Goal: Task Accomplishment & Management: Use online tool/utility

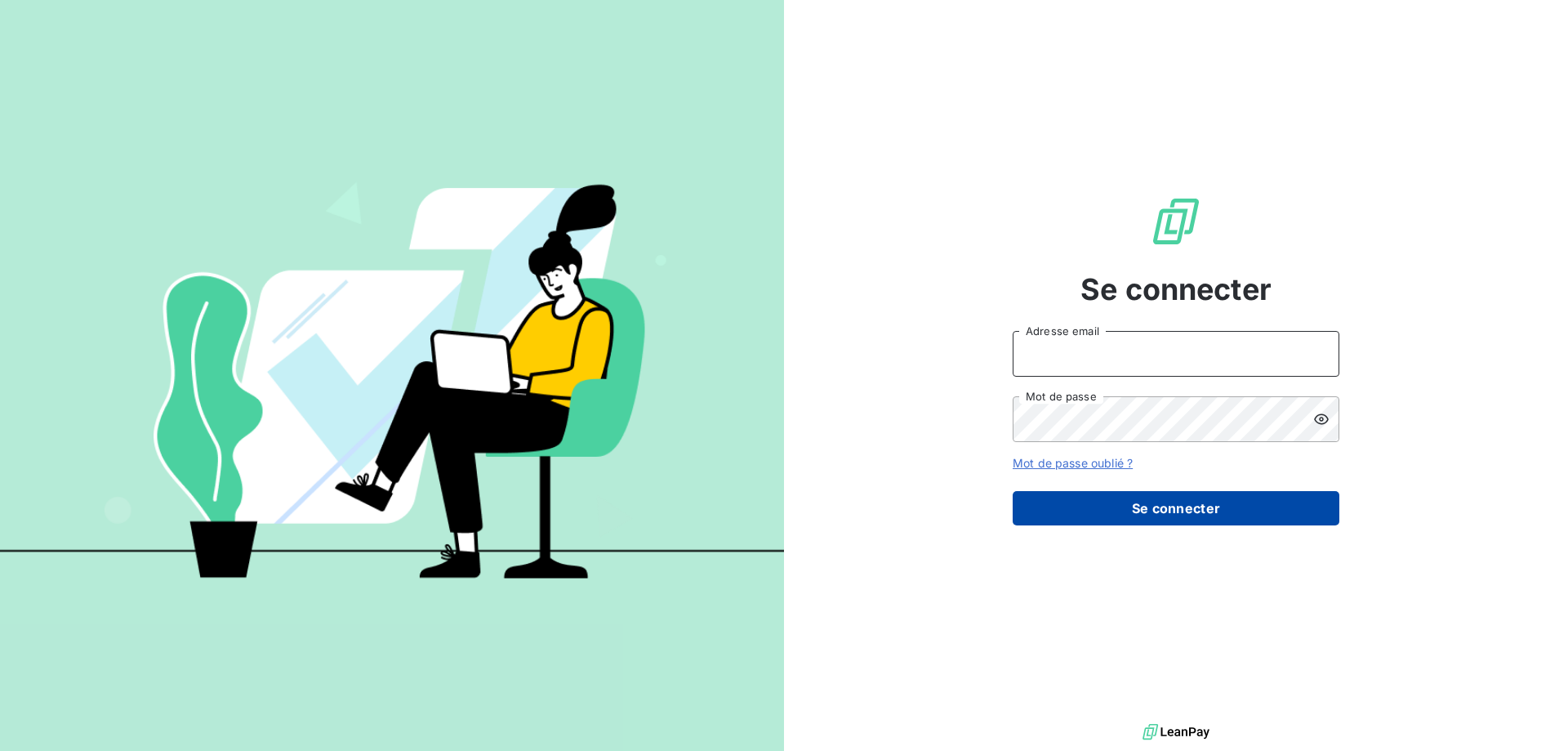
type input "[PERSON_NAME][EMAIL_ADDRESS][PERSON_NAME][DOMAIN_NAME]"
click at [1198, 522] on button "Se connecter" at bounding box center [1175, 508] width 326 height 34
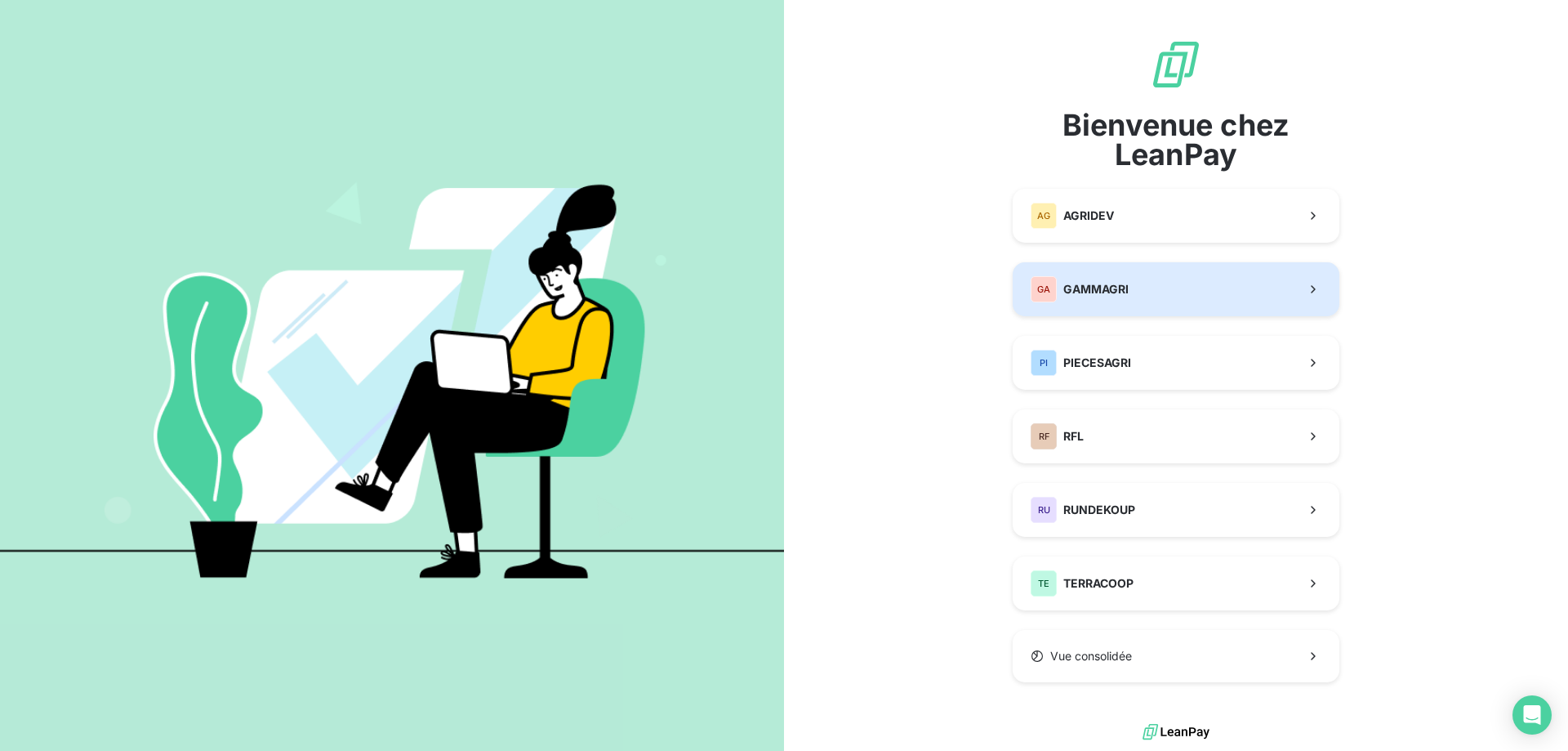
click at [1142, 285] on button "GA GAMMAGRI" at bounding box center [1175, 289] width 326 height 54
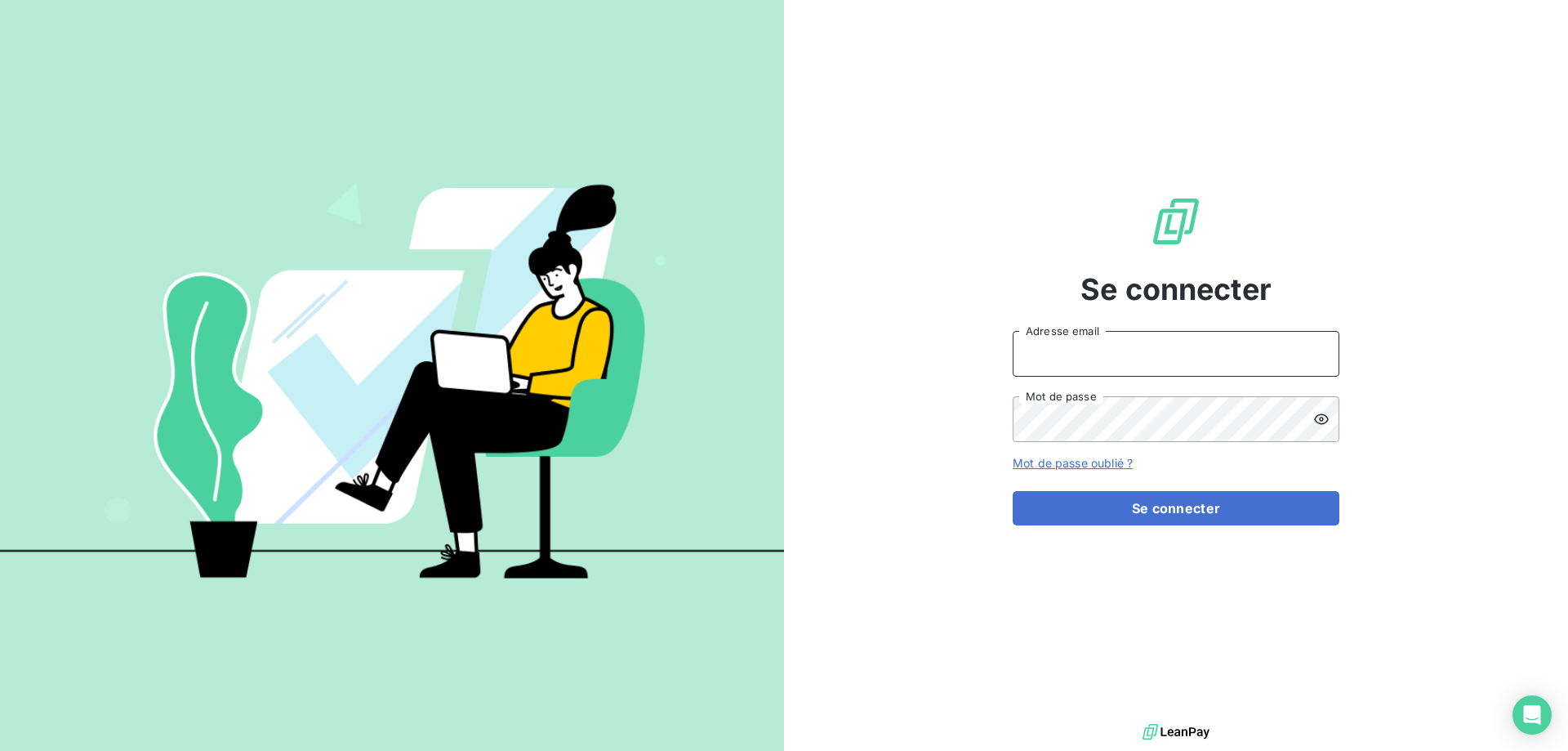
type input "[PERSON_NAME][EMAIL_ADDRESS][PERSON_NAME][DOMAIN_NAME]"
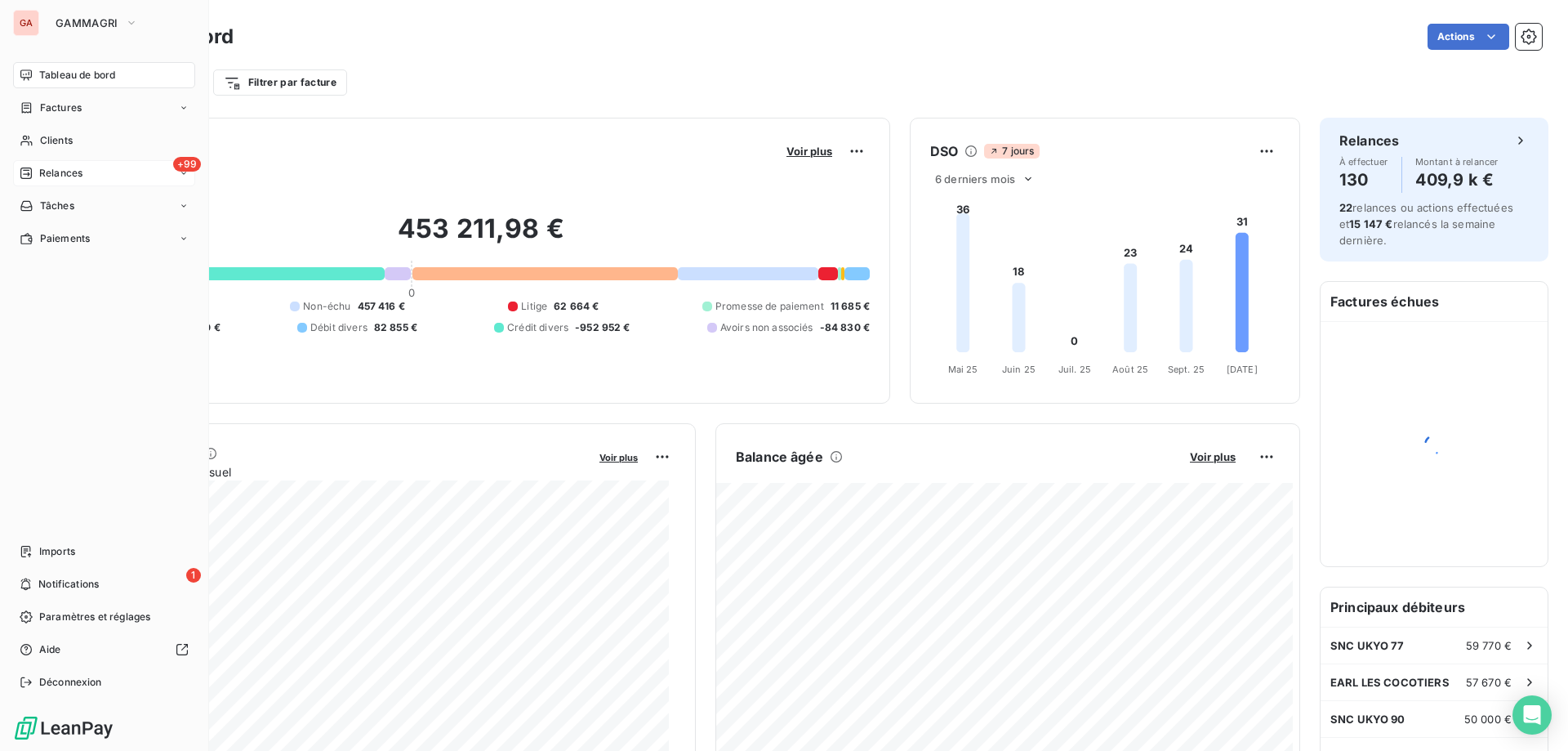
click at [77, 171] on span "Relances" at bounding box center [60, 173] width 43 height 14
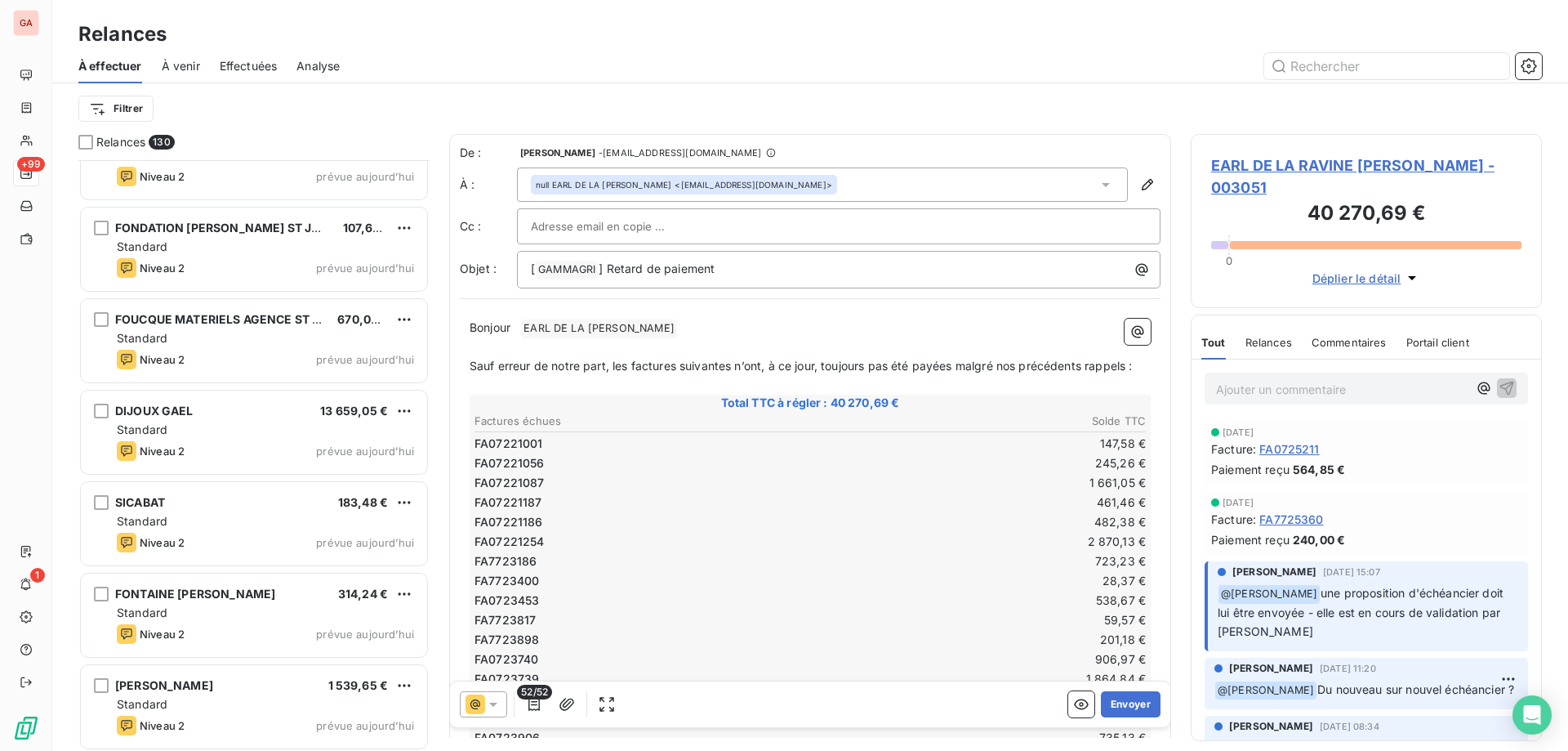
scroll to position [11312, 0]
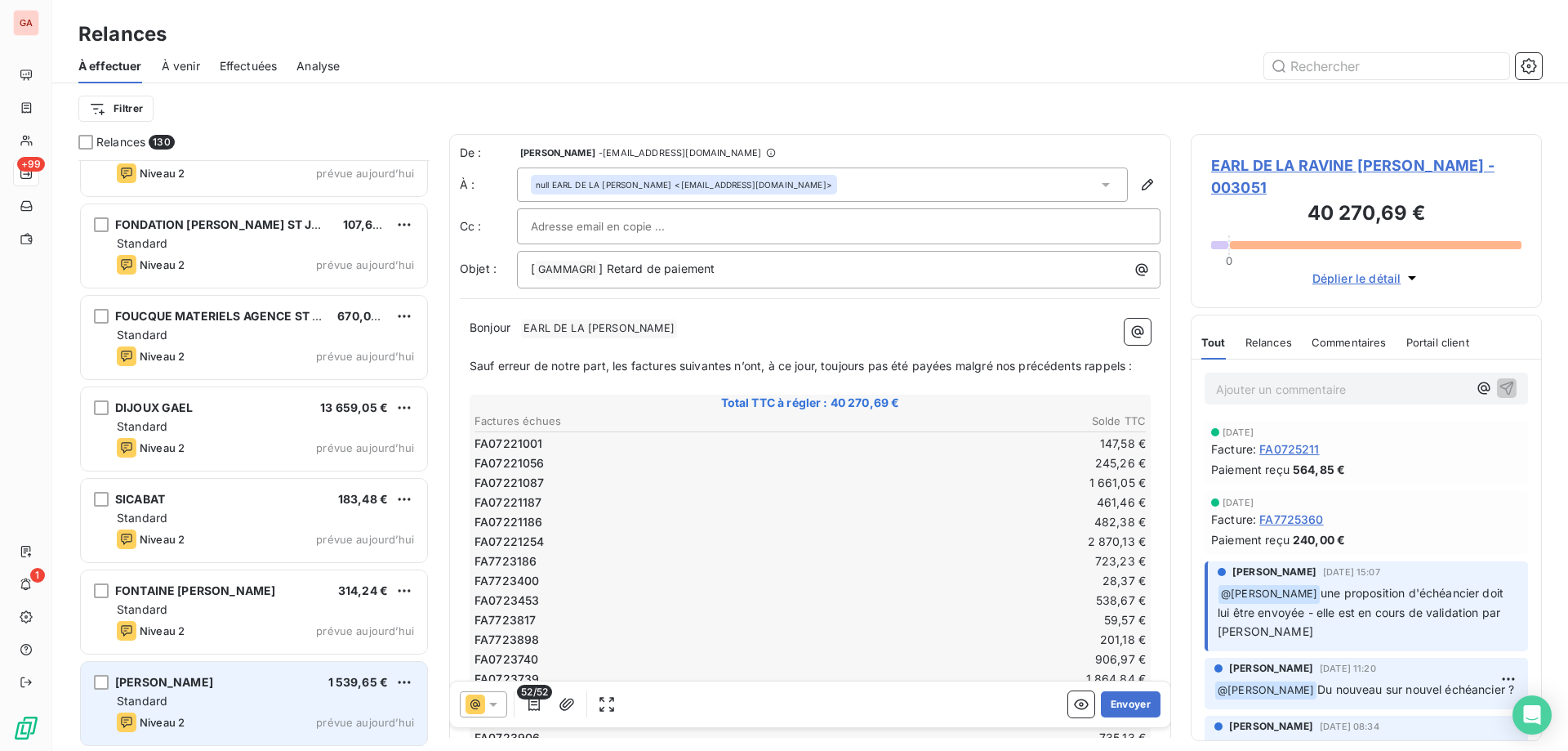
click at [279, 686] on div "[PERSON_NAME] 1 539,65 €" at bounding box center [265, 682] width 298 height 14
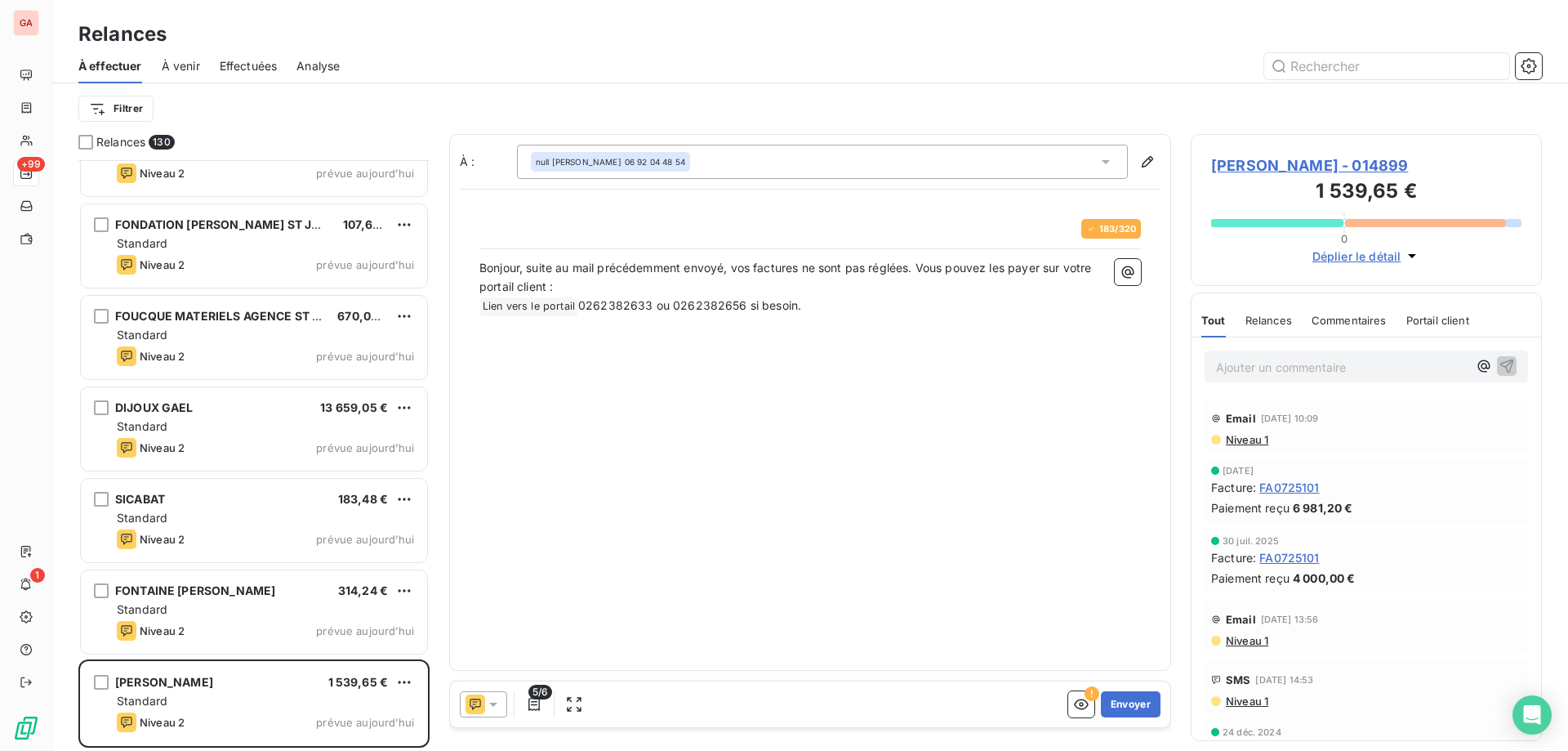
scroll to position [577, 338]
click at [1256, 440] on span "Niveau 1" at bounding box center [1247, 440] width 44 height 13
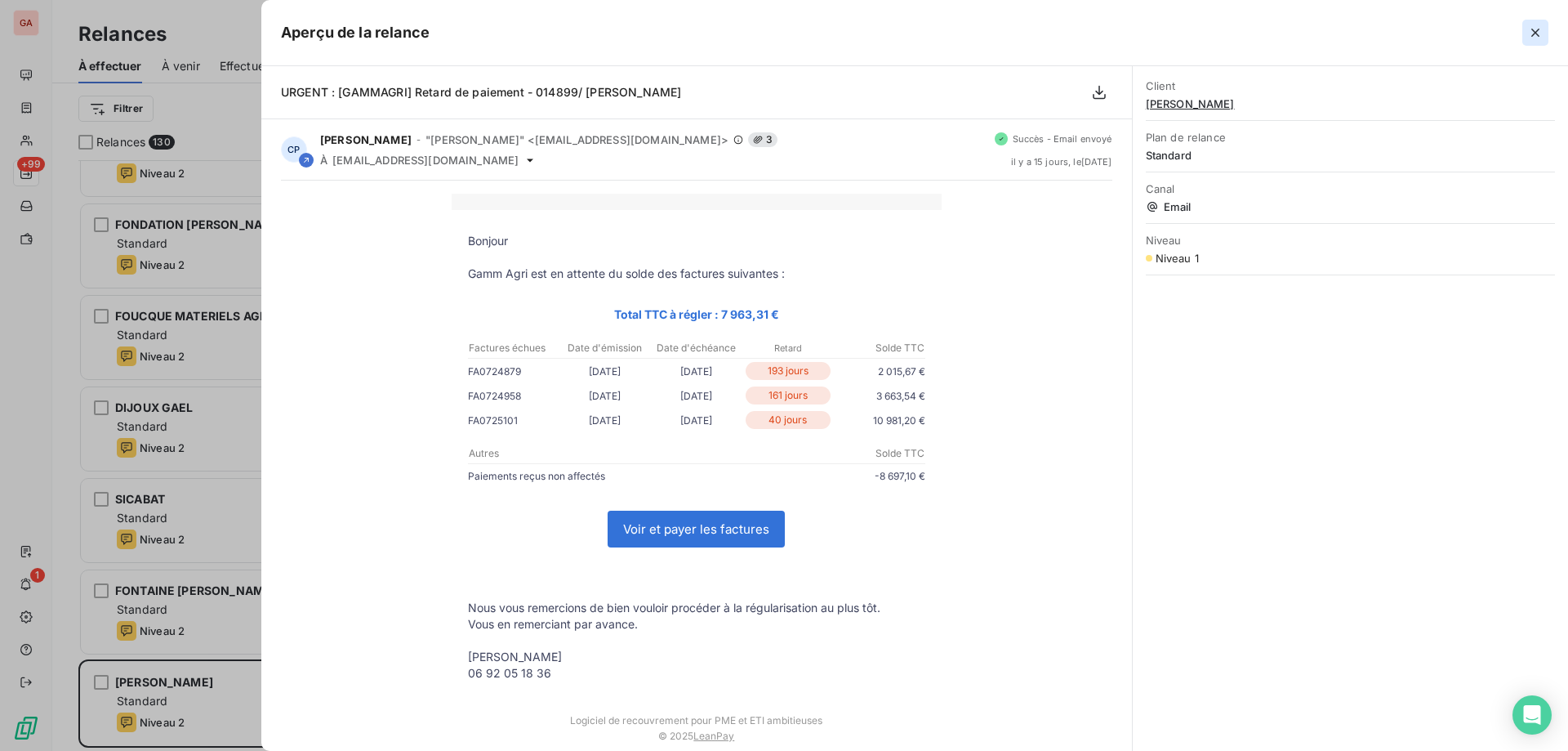
click at [1537, 29] on icon "button" at bounding box center [1535, 32] width 16 height 16
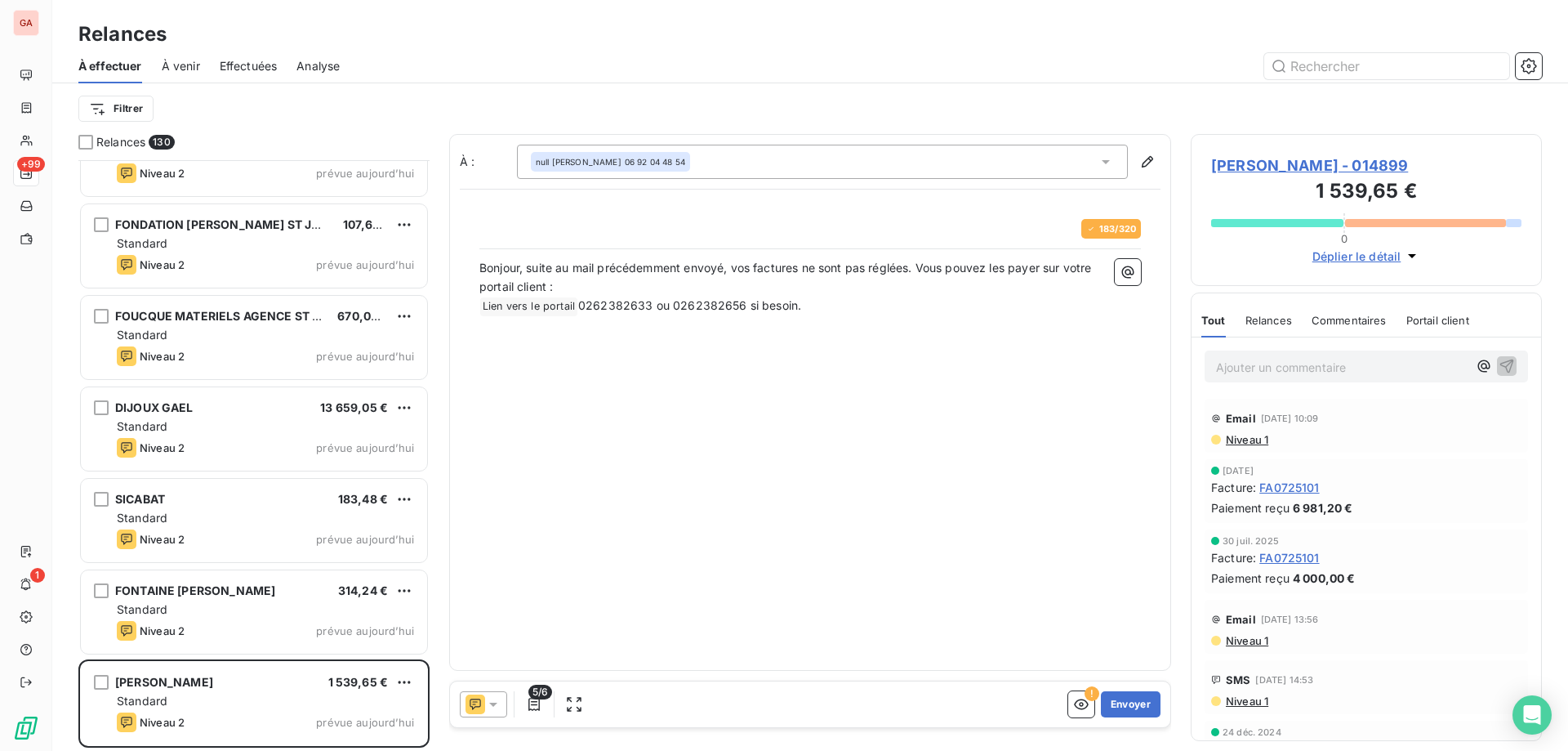
click at [1253, 163] on span "[PERSON_NAME] - 014899" at bounding box center [1367, 165] width 310 height 22
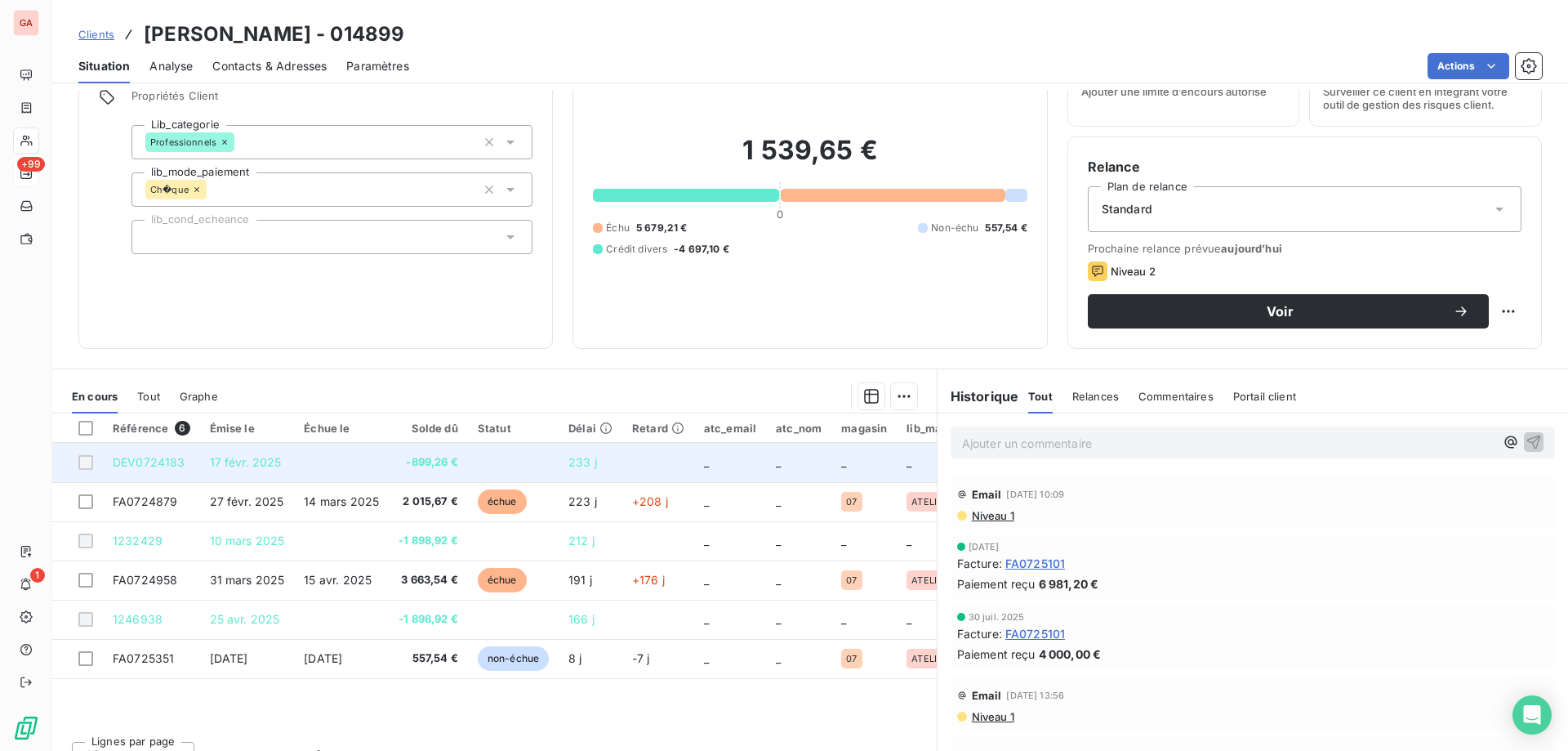
scroll to position [104, 0]
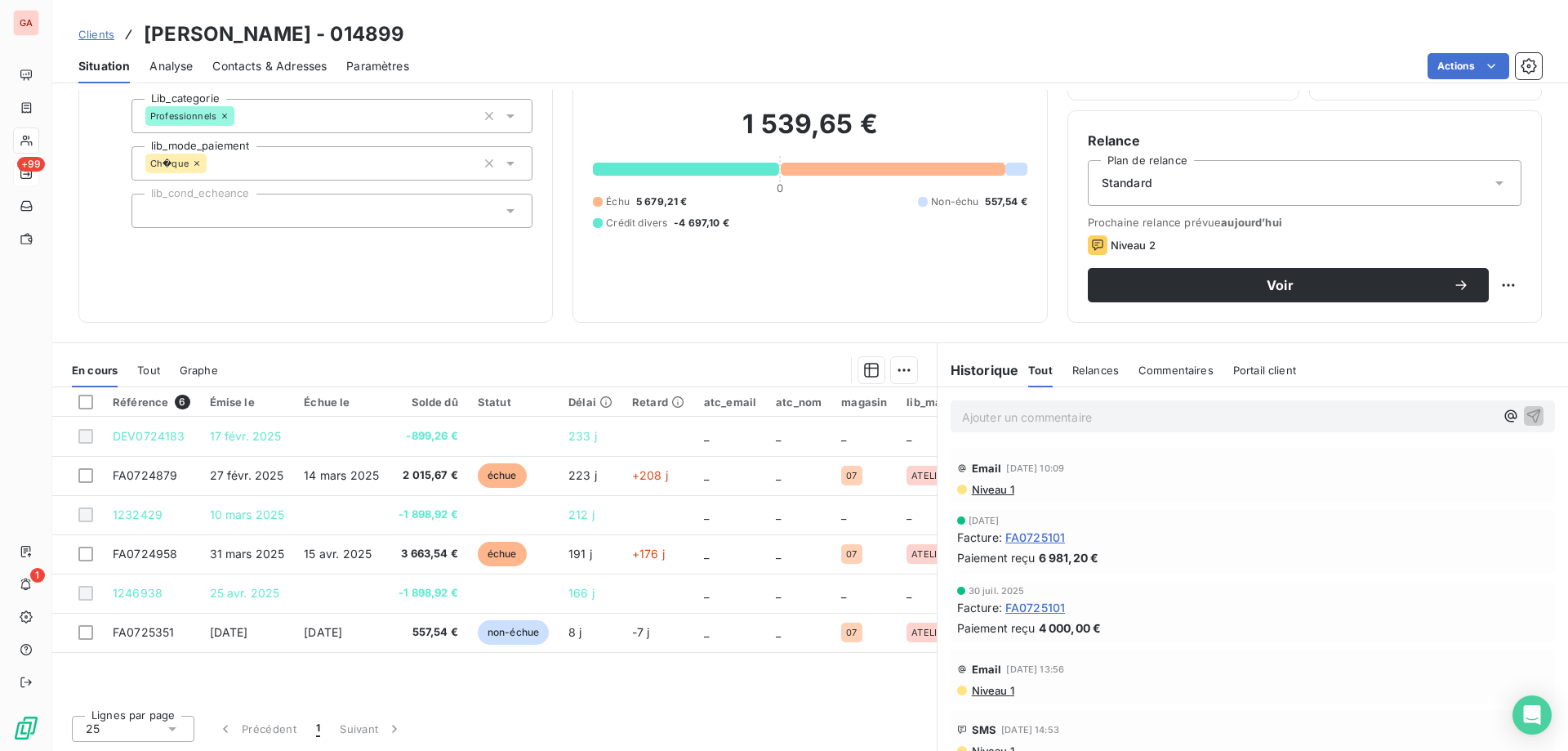
click at [159, 370] on span "Tout" at bounding box center [148, 370] width 23 height 13
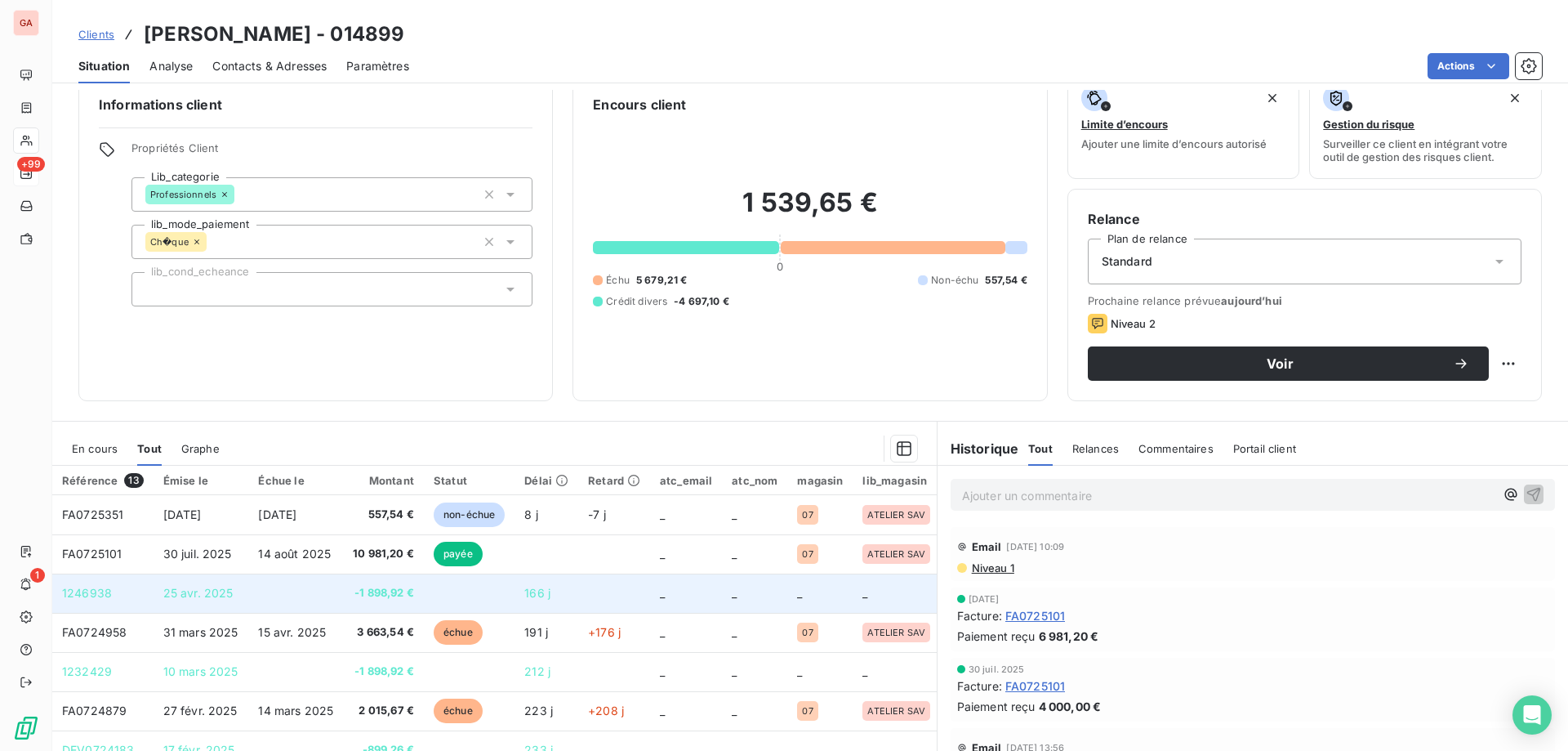
scroll to position [0, 0]
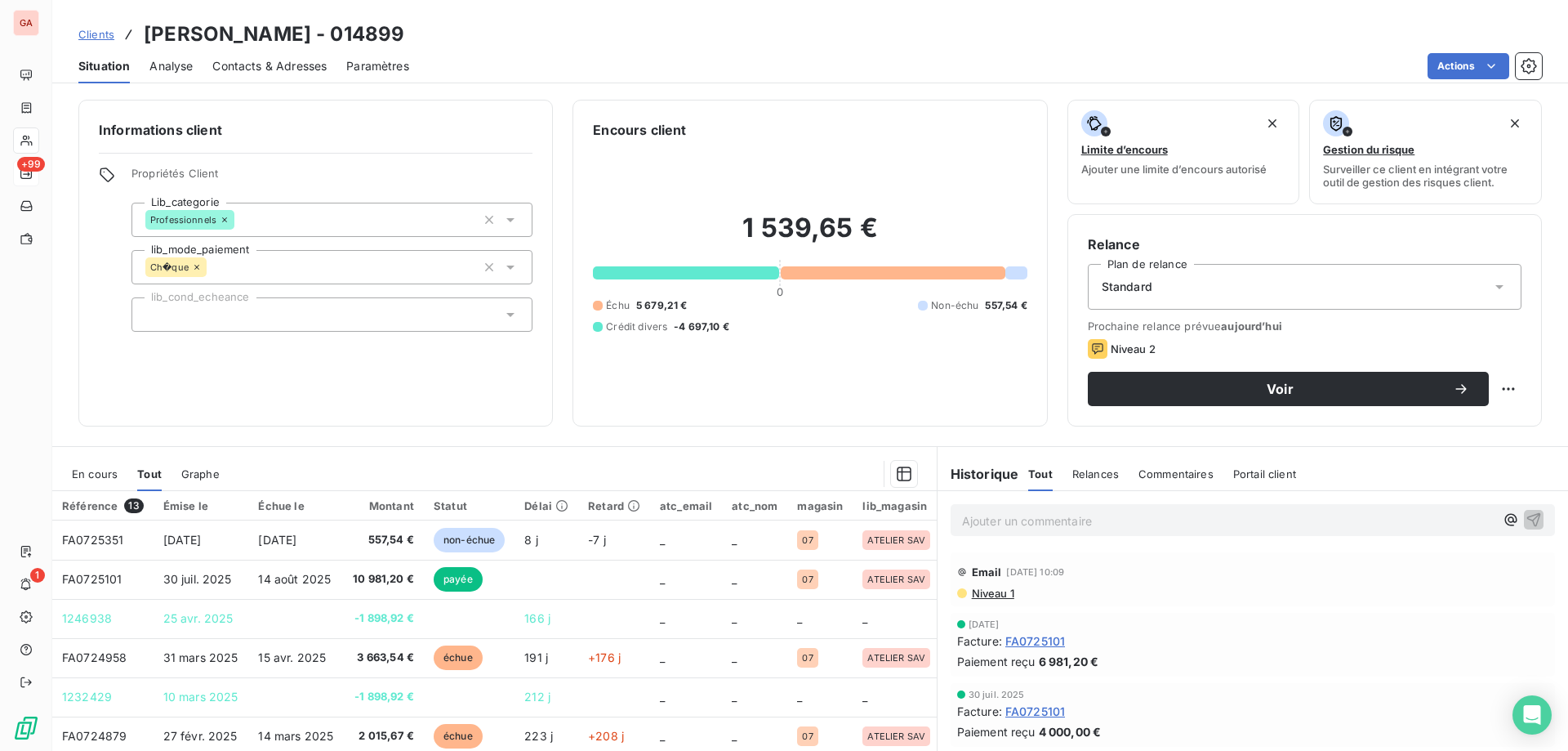
click at [100, 474] on span "En cours" at bounding box center [95, 474] width 46 height 13
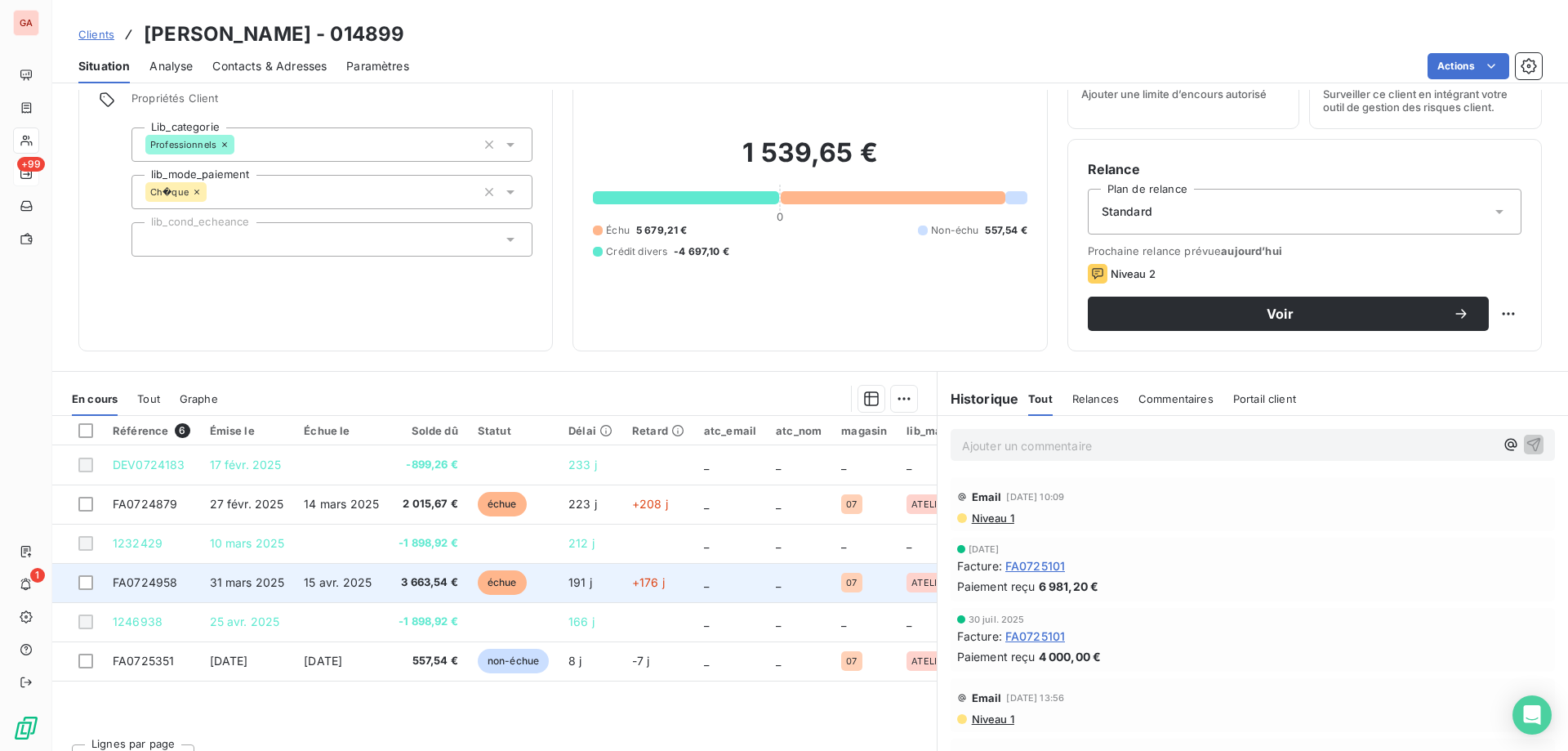
scroll to position [81, 0]
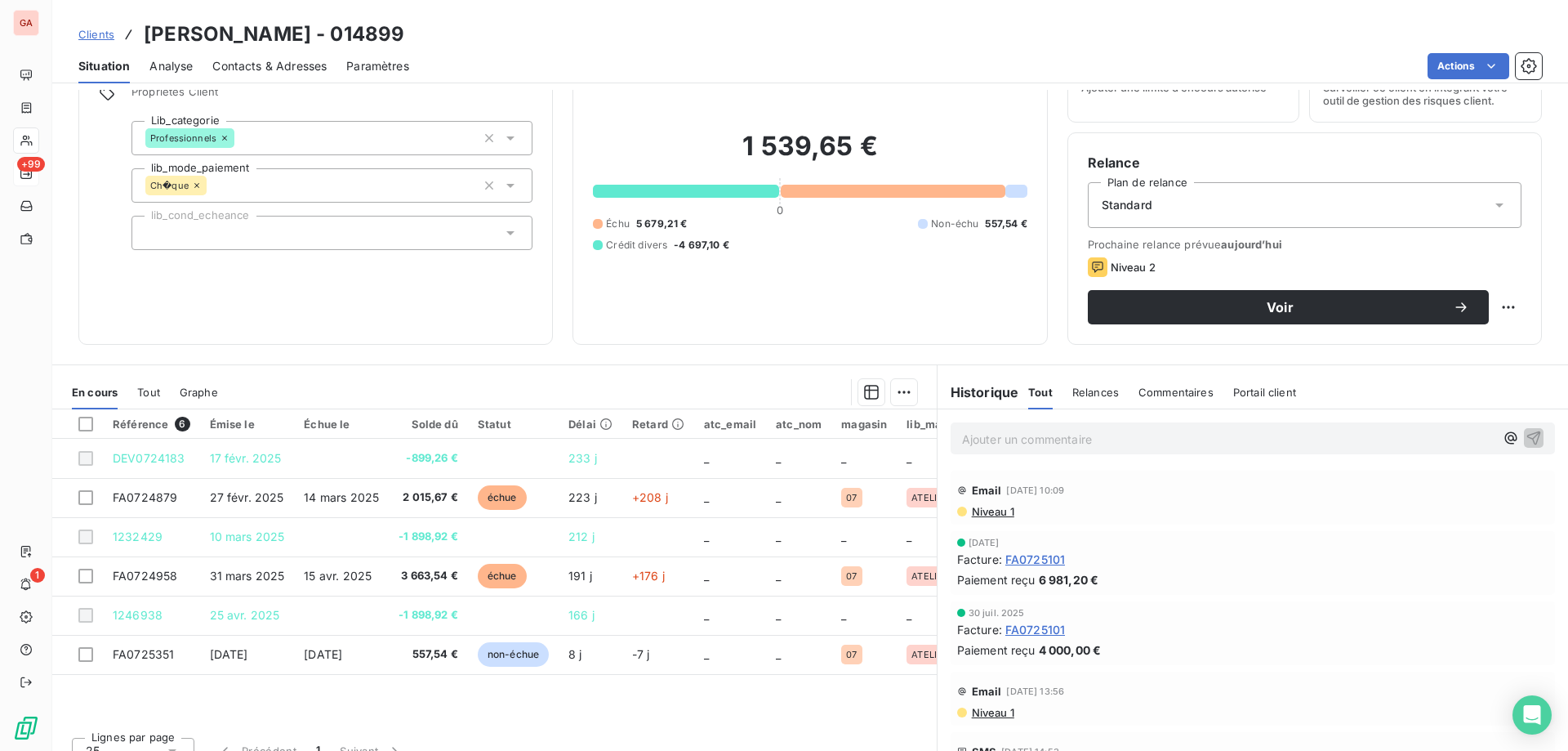
click at [986, 509] on span "Niveau 1" at bounding box center [992, 511] width 44 height 13
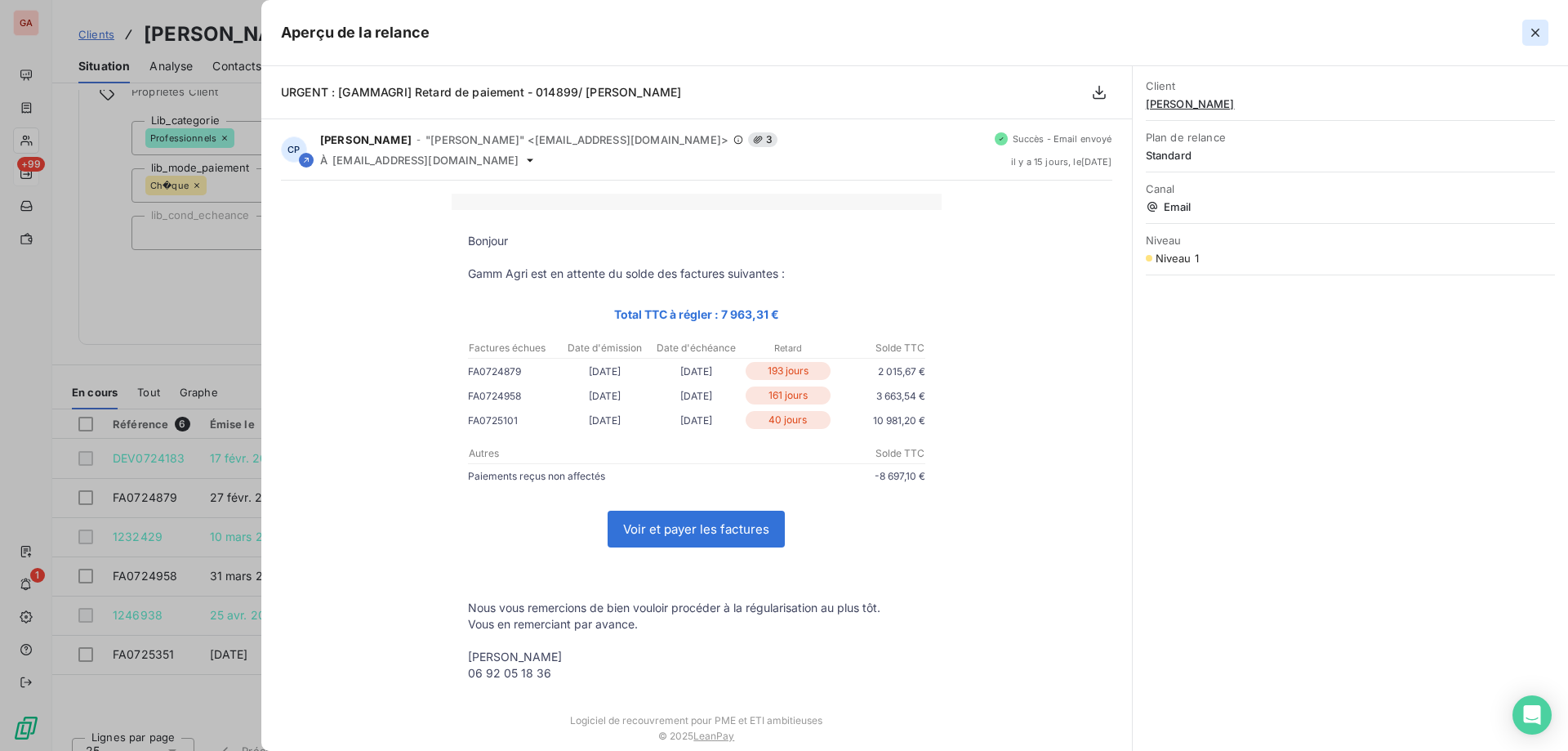
click at [1534, 35] on icon "button" at bounding box center [1536, 33] width 8 height 8
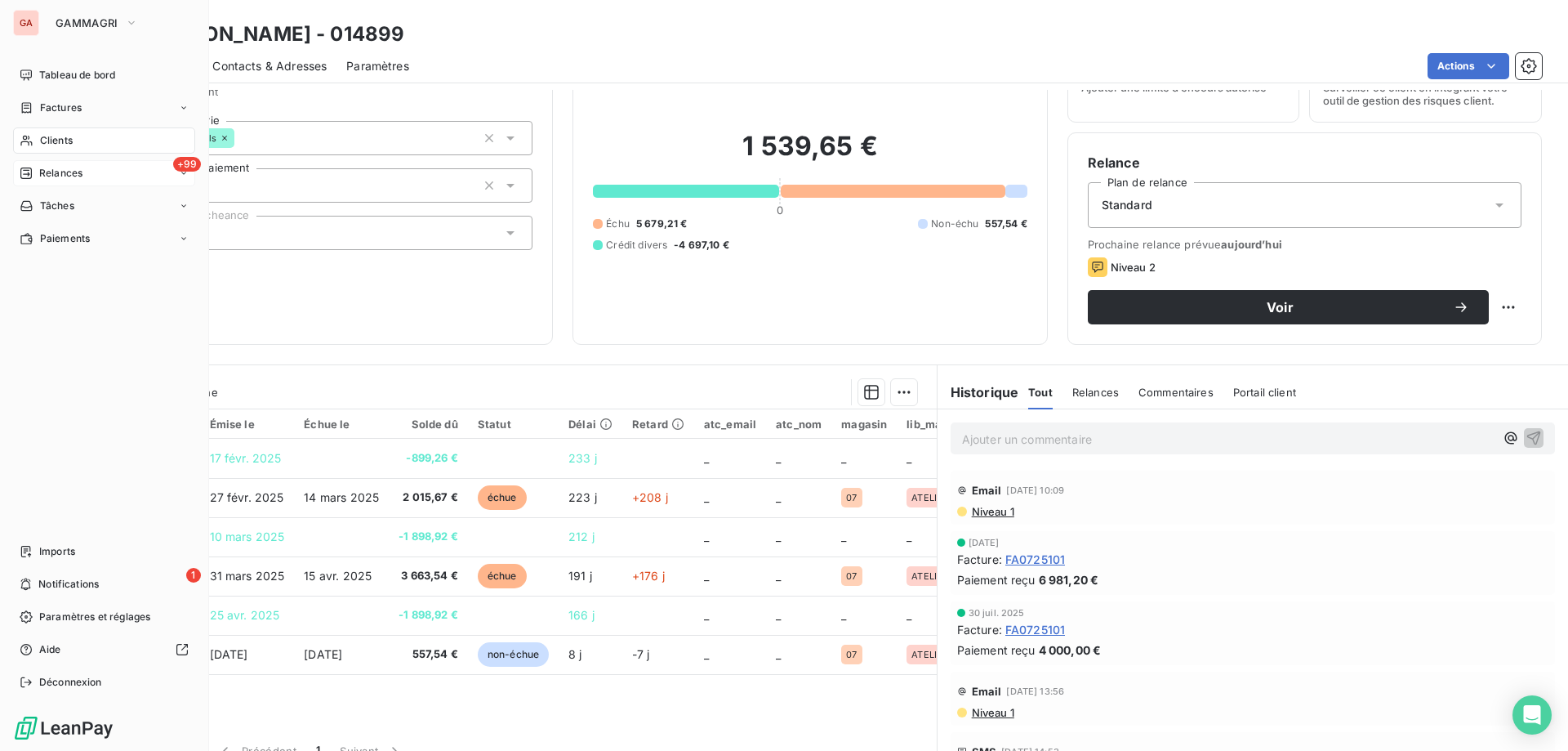
click at [76, 174] on span "Relances" at bounding box center [60, 173] width 43 height 14
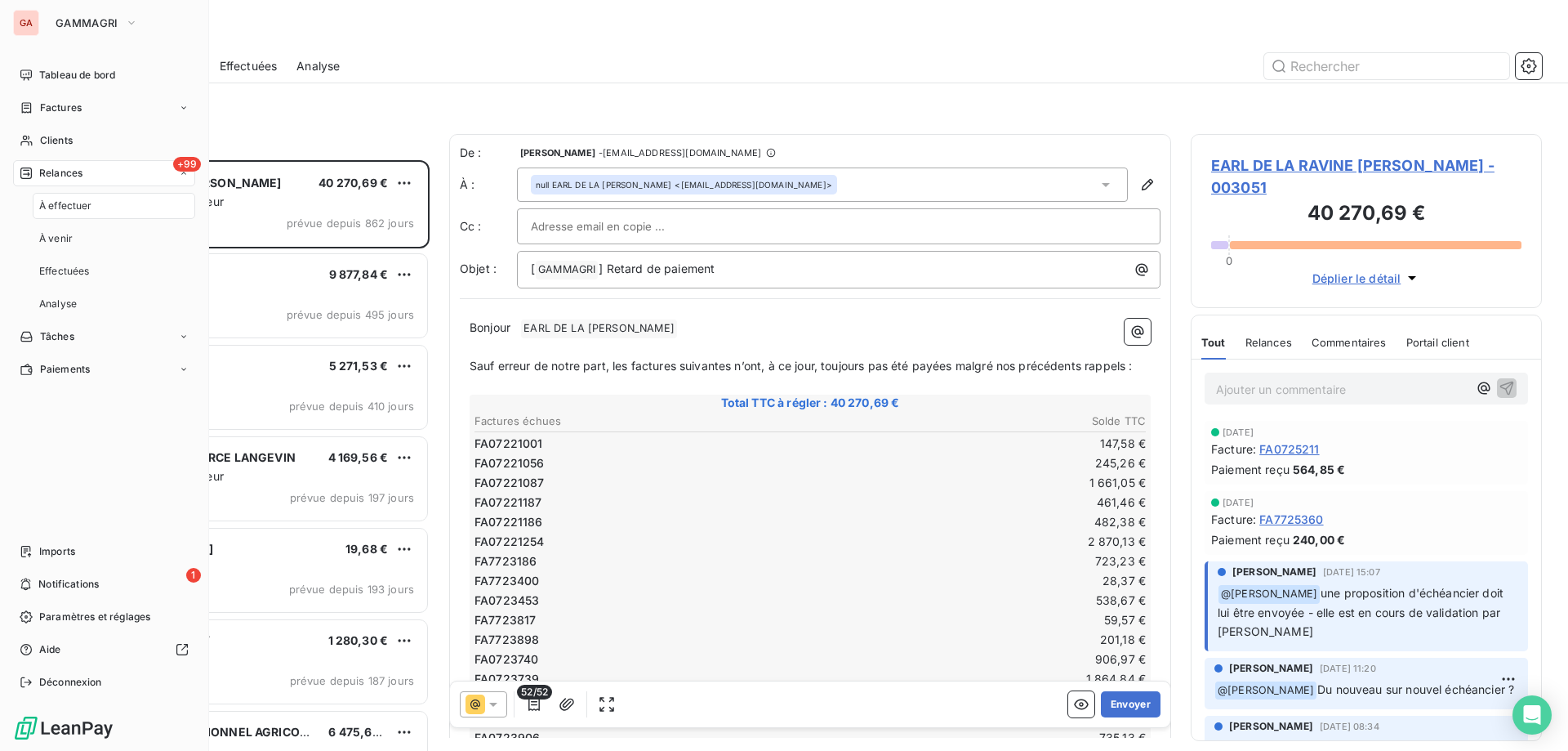
scroll to position [577, 338]
click at [114, 590] on div "1 Notifications" at bounding box center [103, 584] width 182 height 26
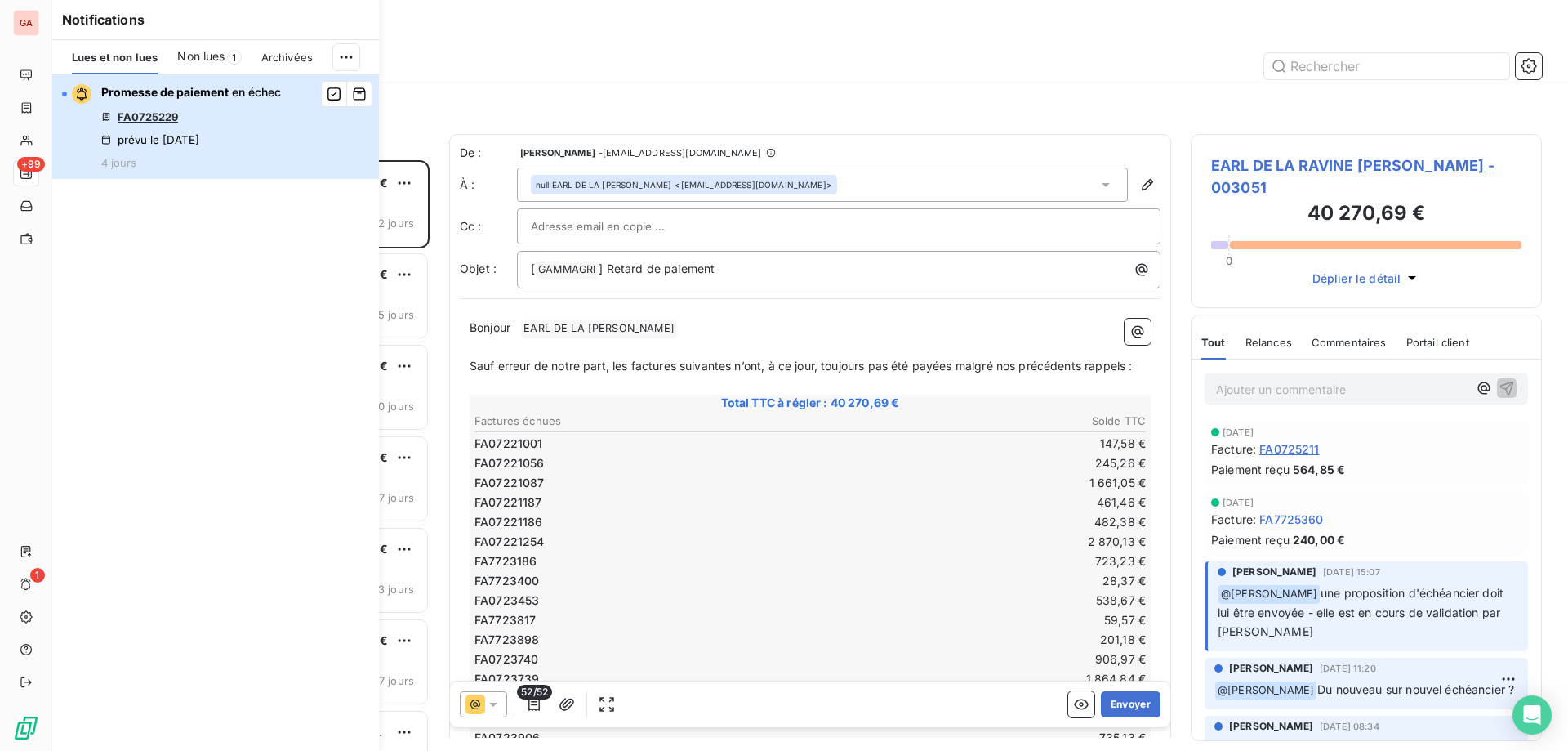
click at [153, 123] on div "Promesse de paiement en échec FA0725229 prévu le [DATE] 4 jours" at bounding box center [191, 126] width 180 height 85
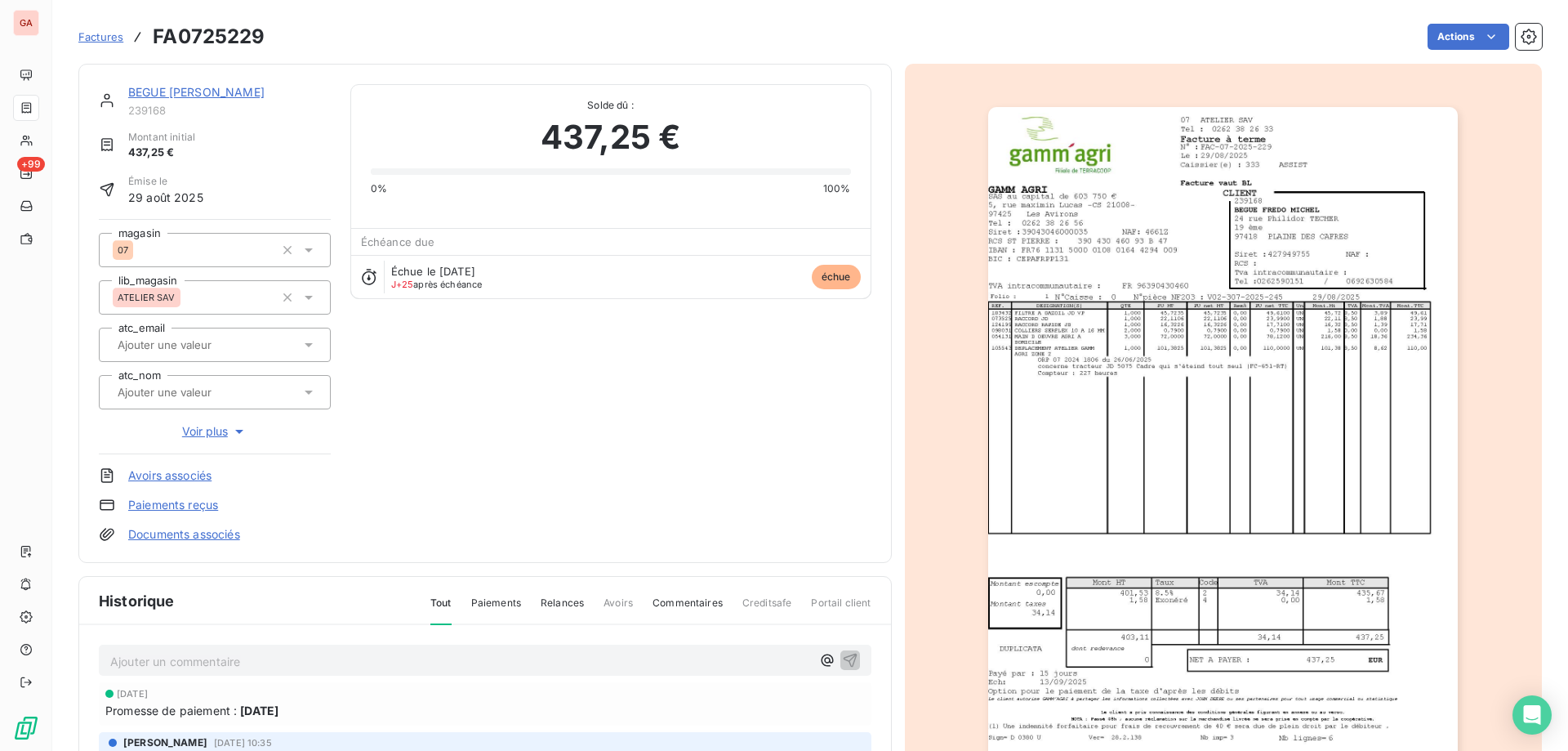
click at [215, 92] on link "BEGUE [PERSON_NAME]" at bounding box center [196, 92] width 137 height 14
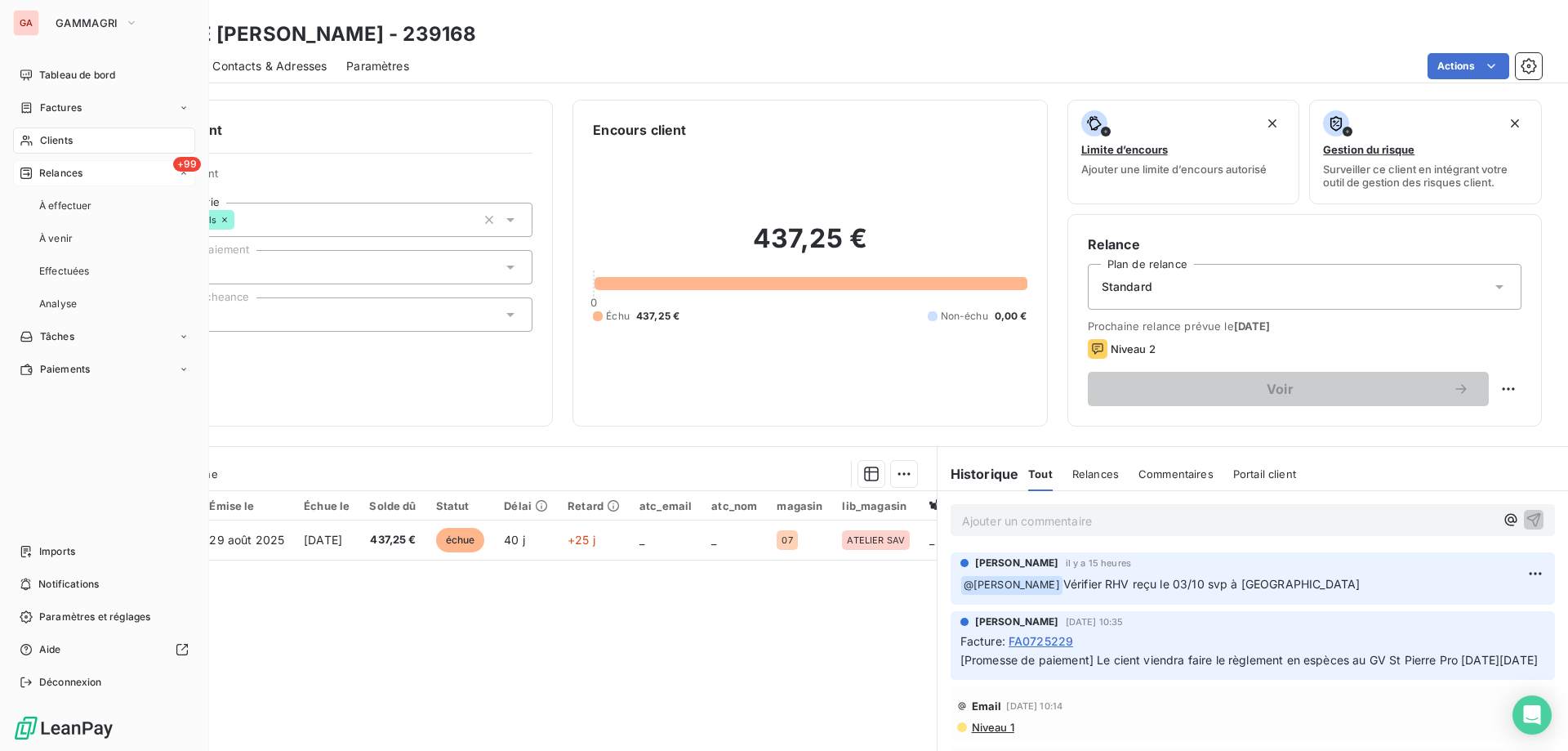
click at [78, 176] on span "Relances" at bounding box center [60, 173] width 43 height 14
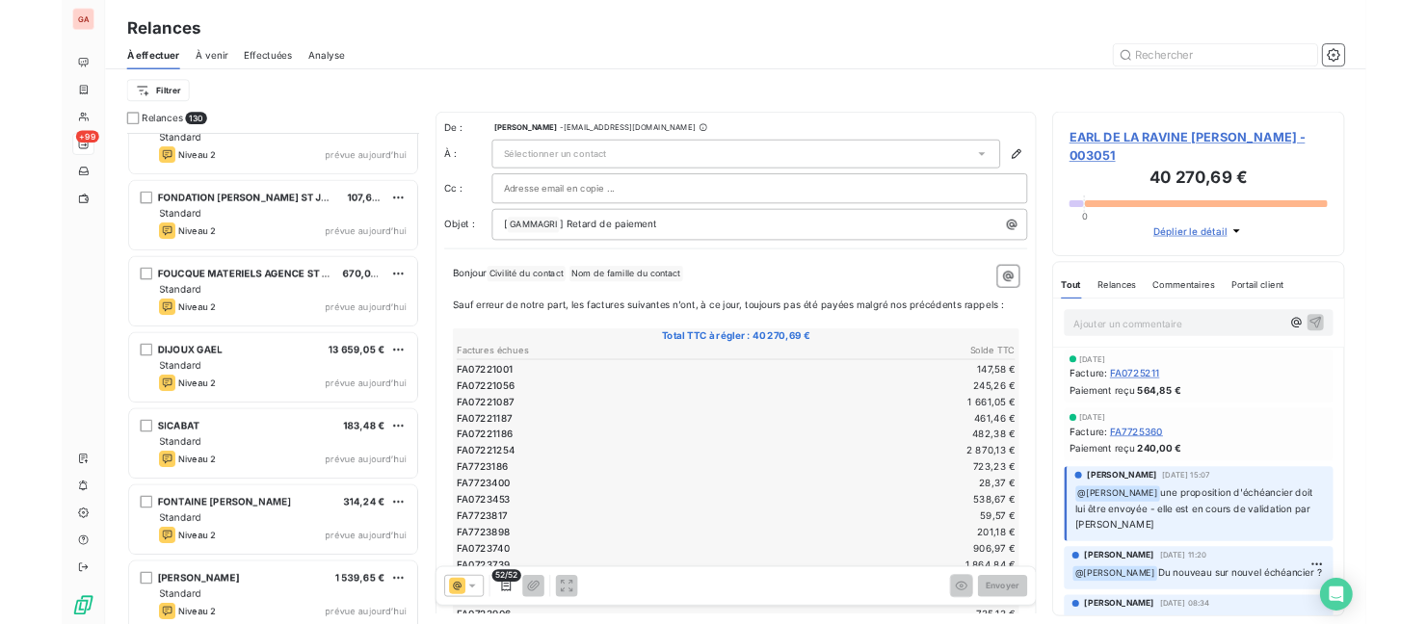
scroll to position [13330, 0]
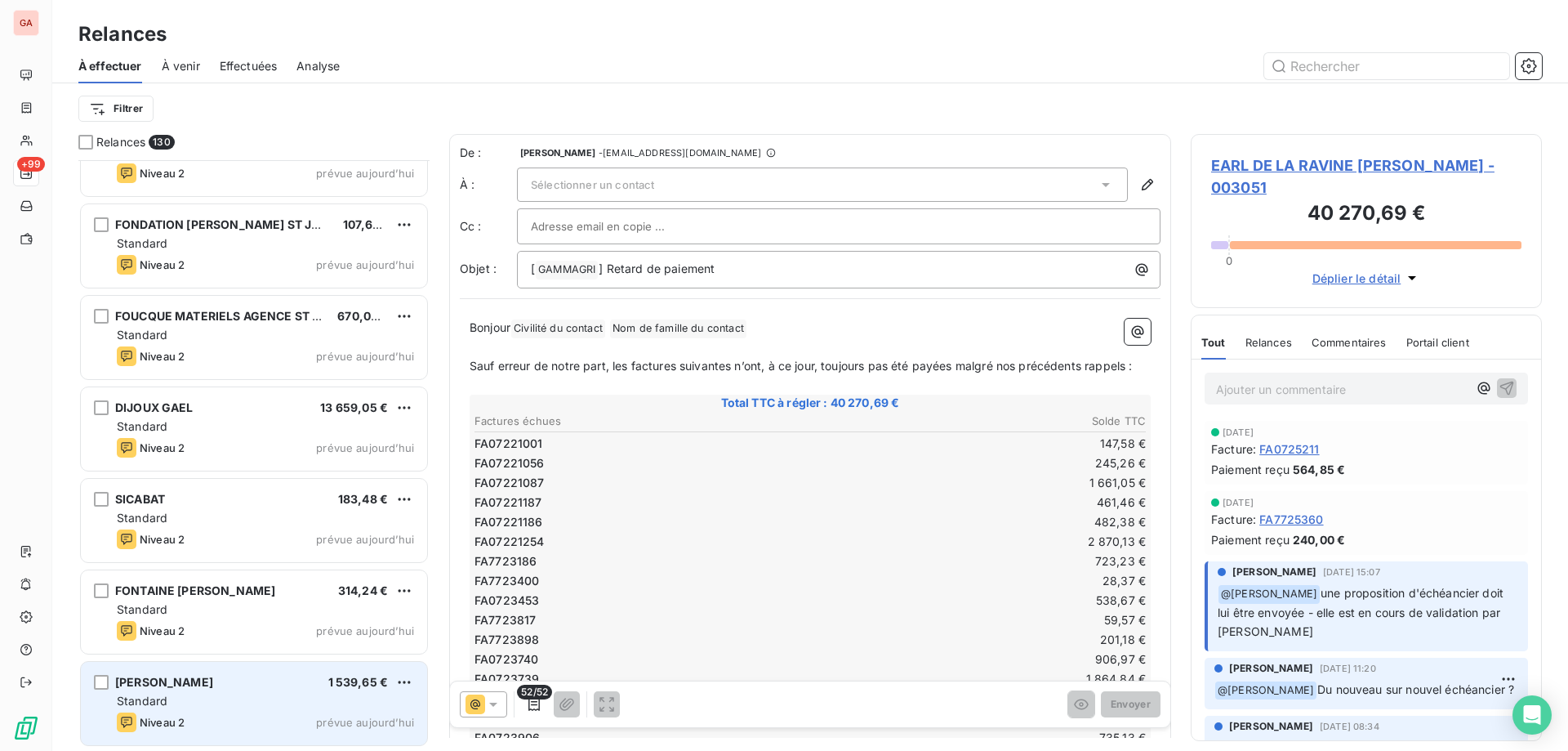
click at [266, 689] on div "[PERSON_NAME] 1 539,65 €" at bounding box center [265, 682] width 298 height 14
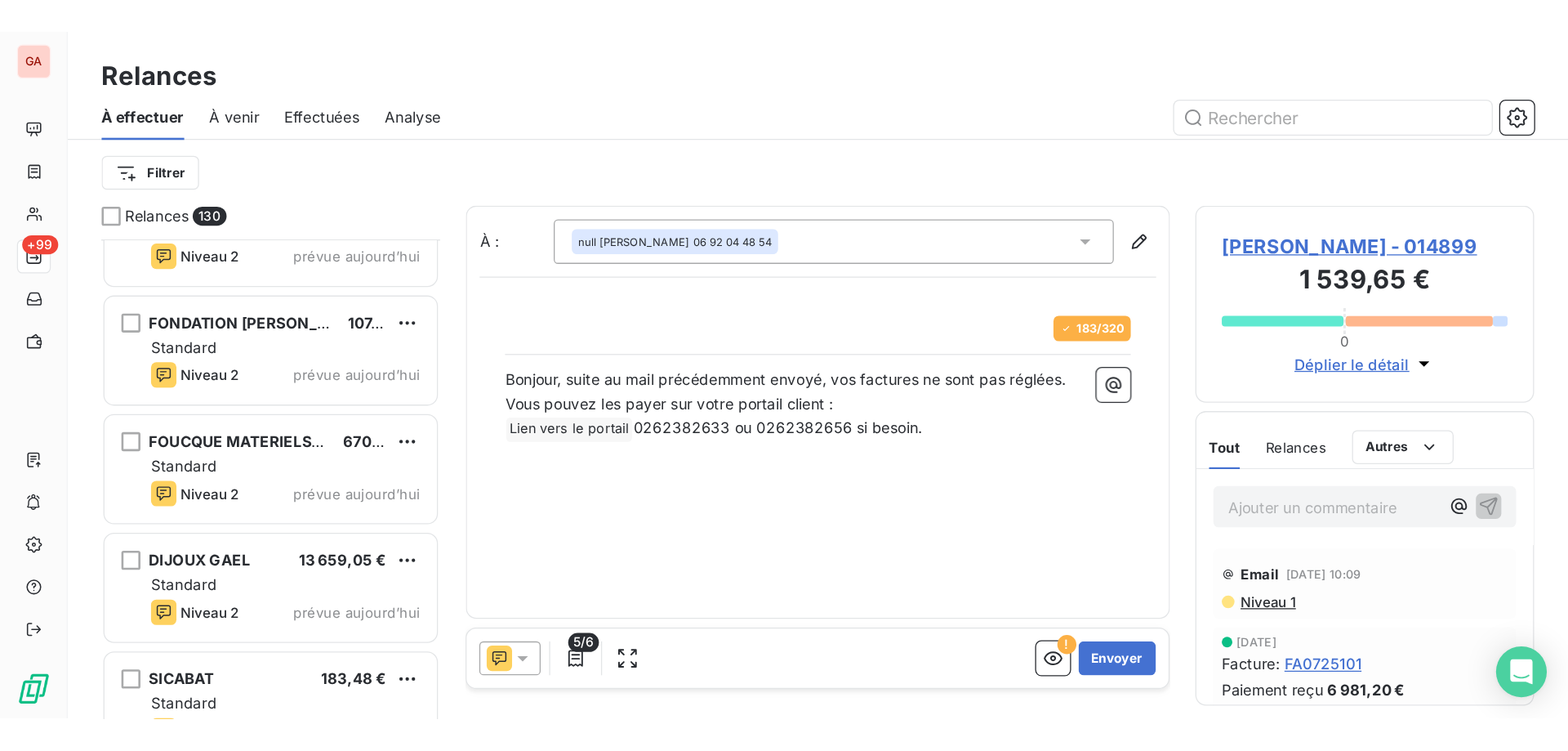
scroll to position [577, 338]
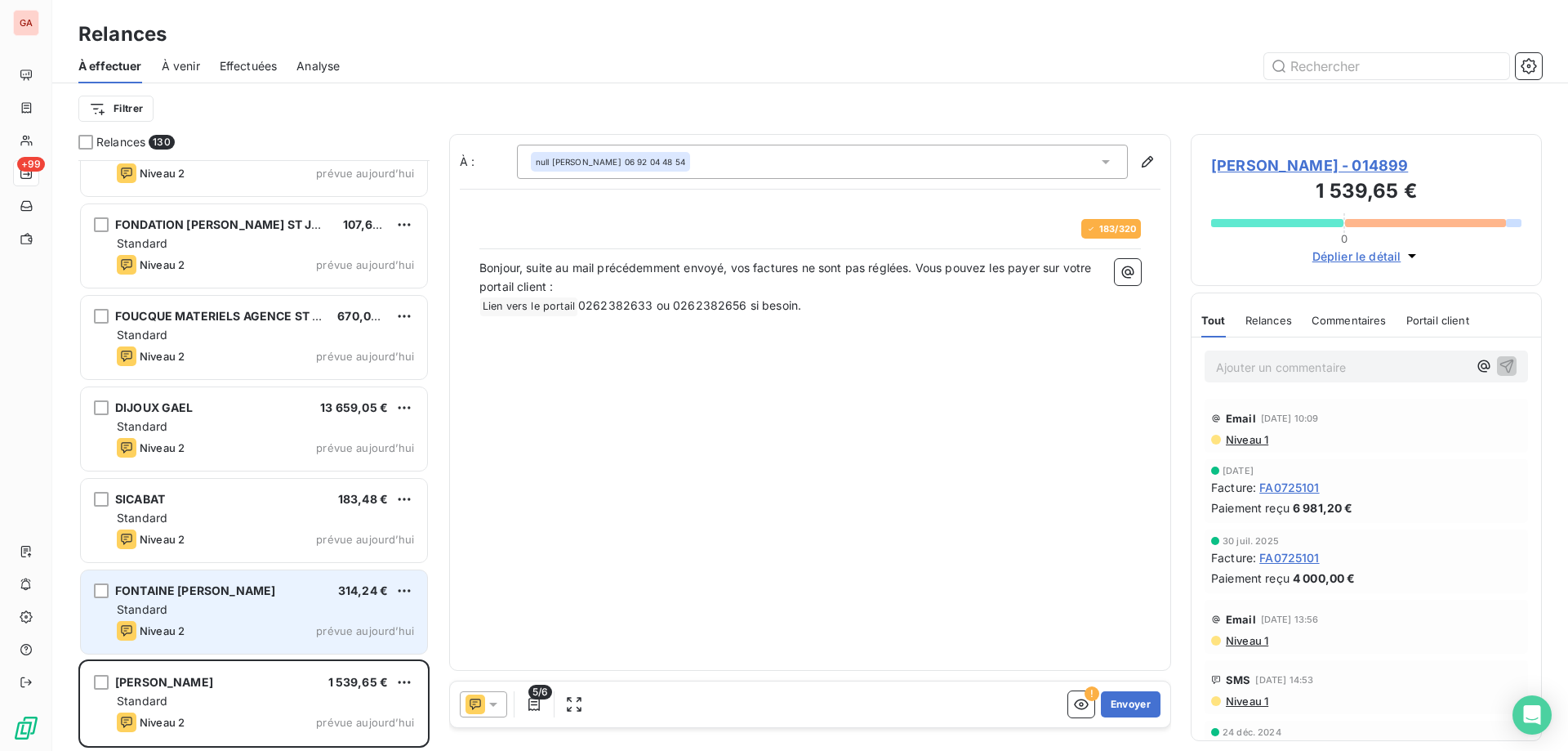
click at [277, 603] on div "Standard" at bounding box center [265, 609] width 298 height 16
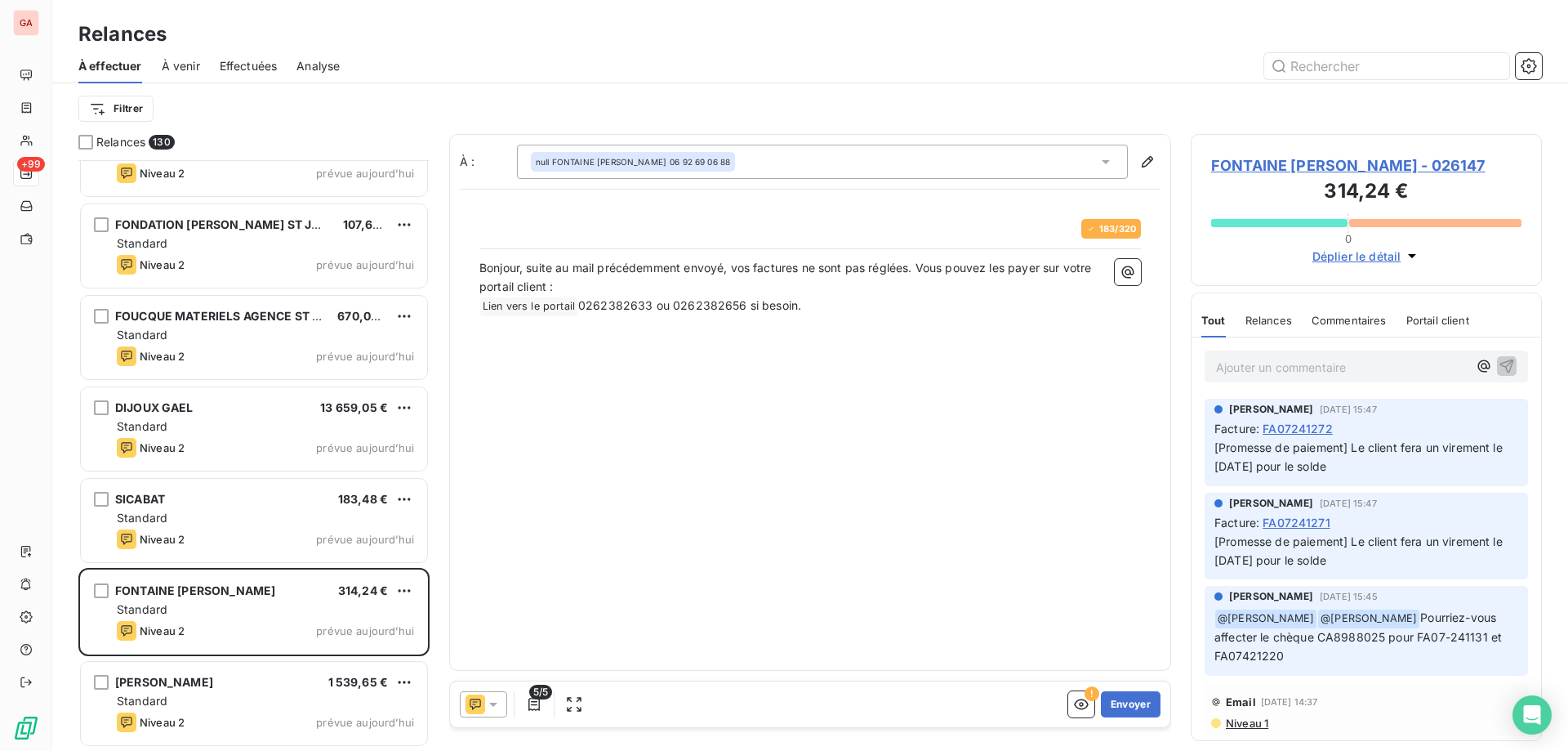
click at [493, 703] on icon at bounding box center [494, 704] width 8 height 4
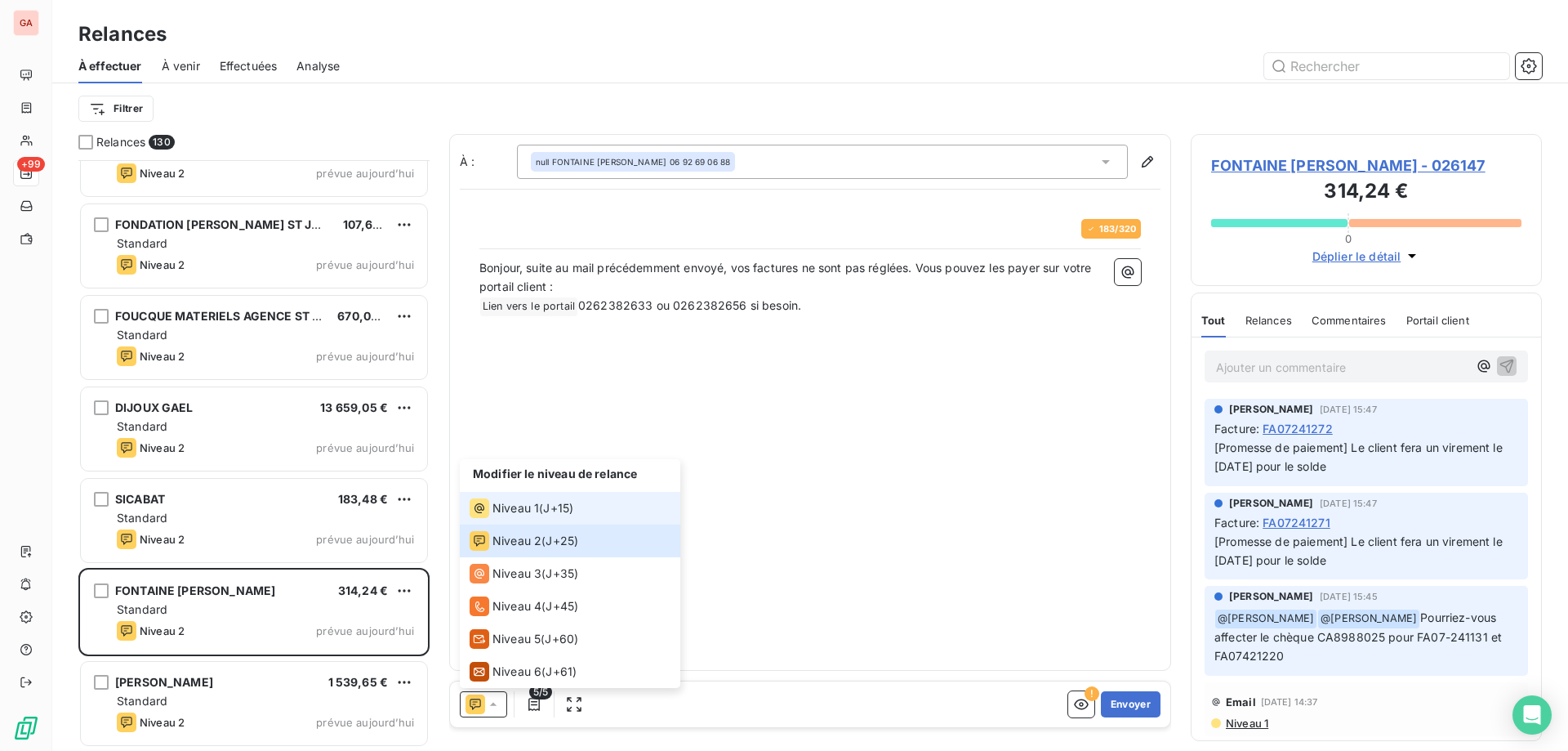
click at [525, 510] on span "Niveau 1" at bounding box center [516, 508] width 47 height 16
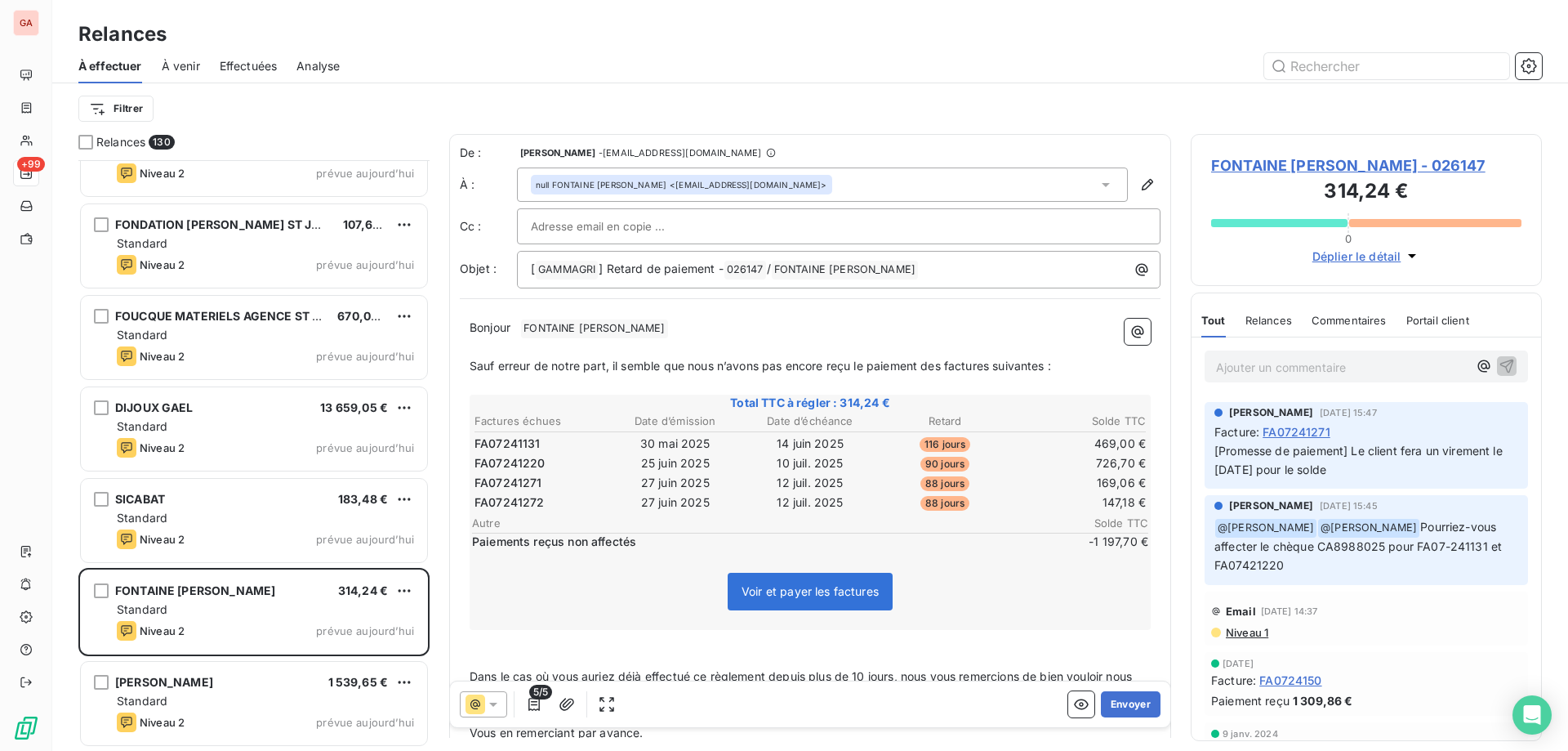
scroll to position [140, 0]
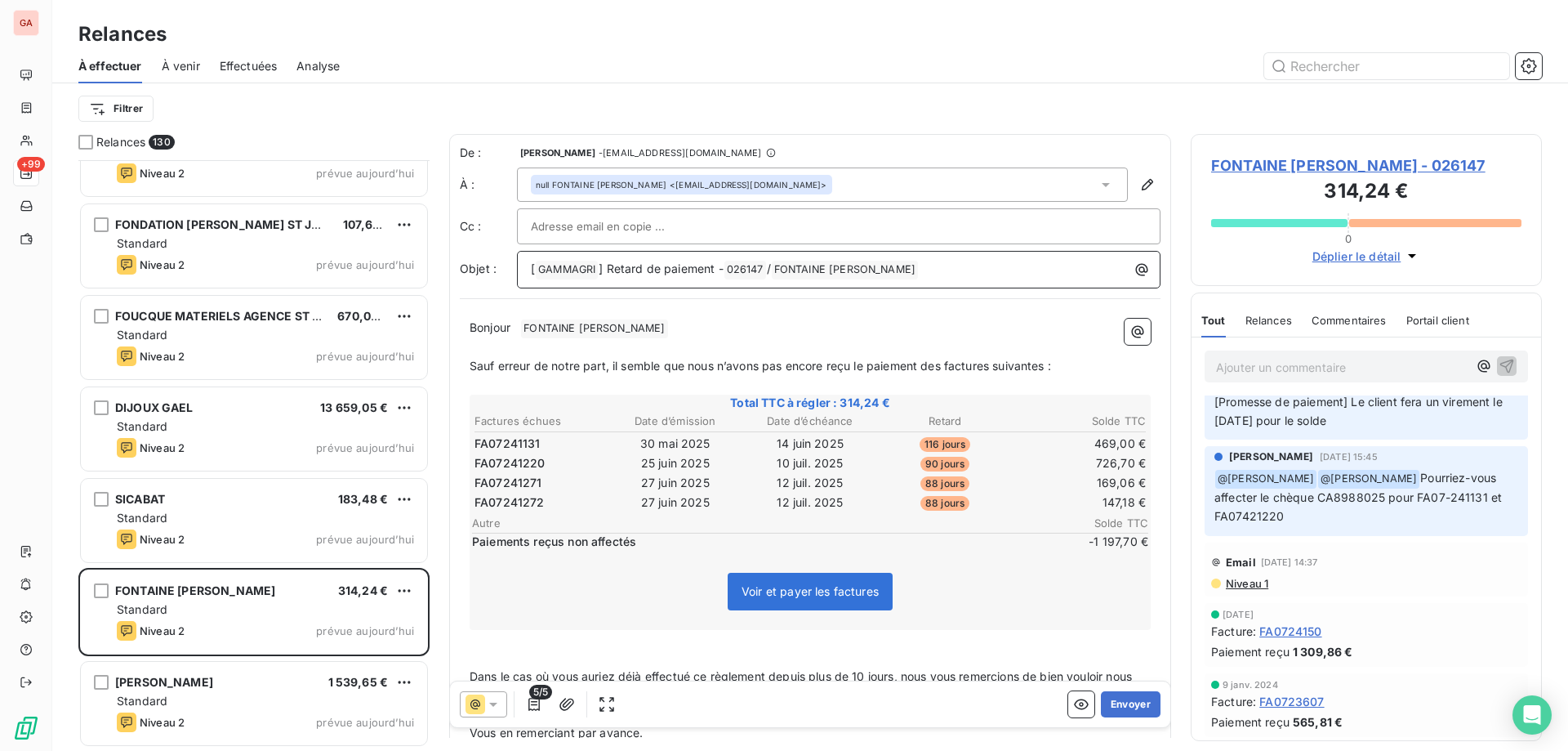
click at [627, 272] on span "] Retard de paiement -" at bounding box center [661, 268] width 124 height 14
click at [657, 327] on p "Bonjour ﻿ FONTAINE [PERSON_NAME] ﻿ ﻿" at bounding box center [810, 328] width 681 height 20
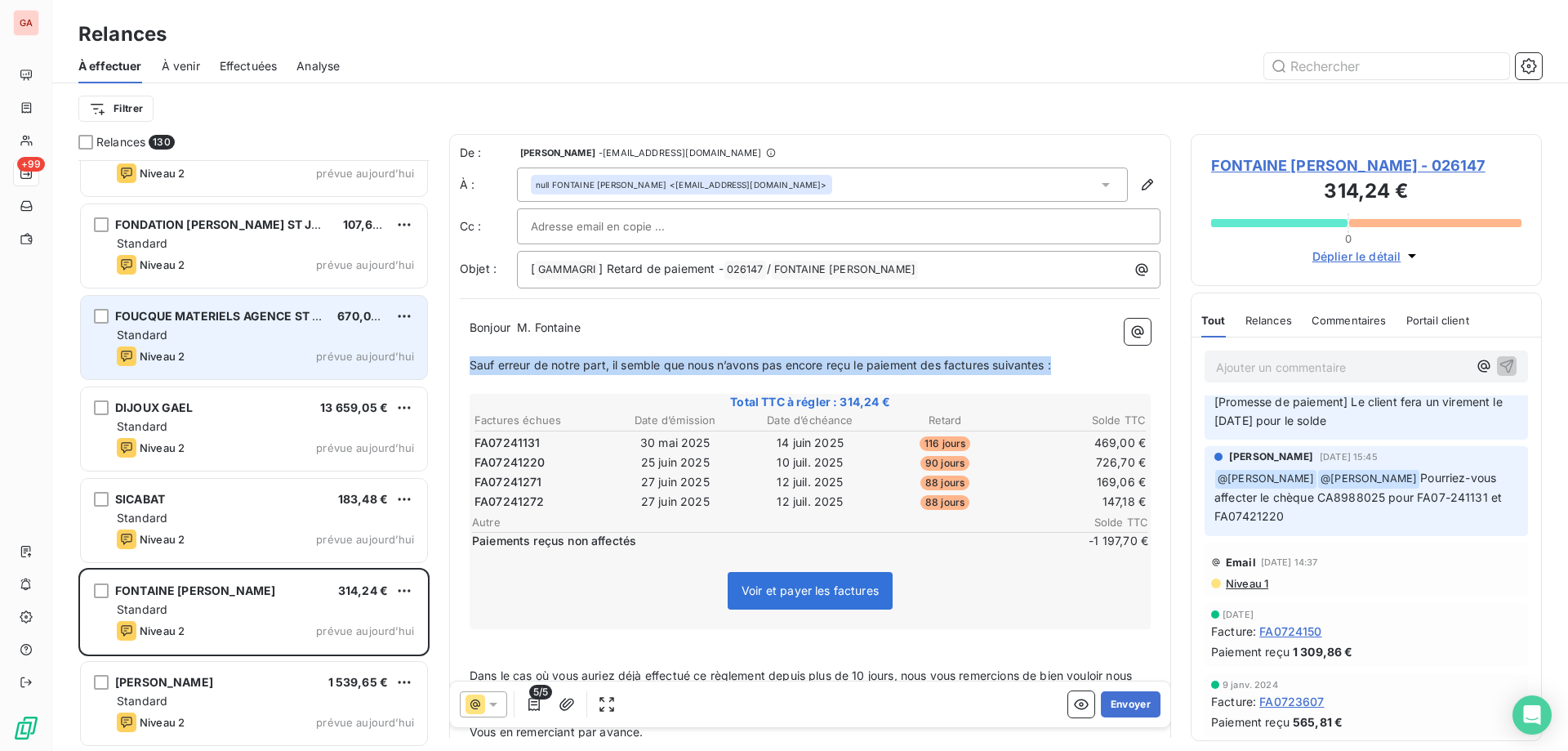
drag, startPoint x: 1087, startPoint y: 372, endPoint x: 414, endPoint y: 367, distance: 673.0
click at [414, 367] on div "Relances 130 DIRECTION REGIONAL ONF 304,34 € Standard Niveau 2 prévue [DATE] PI…" at bounding box center [811, 442] width 1516 height 617
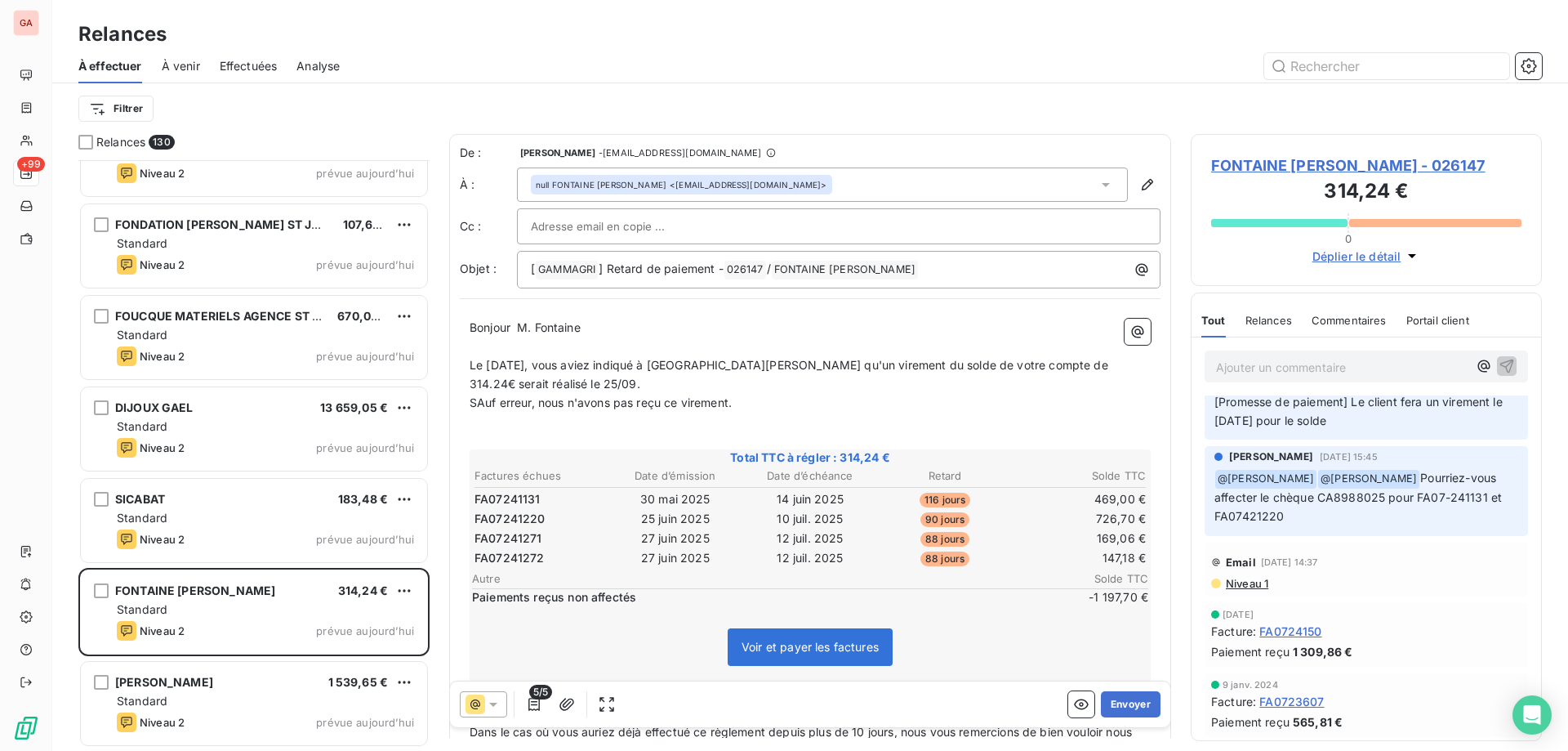
click at [690, 368] on span "Le [DATE], vous aviez indiqué à [GEOGRAPHIC_DATA][PERSON_NAME] qu'un virement d…" at bounding box center [790, 374] width 642 height 33
click at [486, 406] on span "SAuf erreur, nous n'avons pas reçu ce virement." at bounding box center [600, 402] width 262 height 14
click at [795, 416] on p "﻿" at bounding box center [810, 421] width 681 height 19
click at [809, 405] on p "Sauf erreur, nous n'avons pas reçu ce virement." at bounding box center [810, 403] width 681 height 19
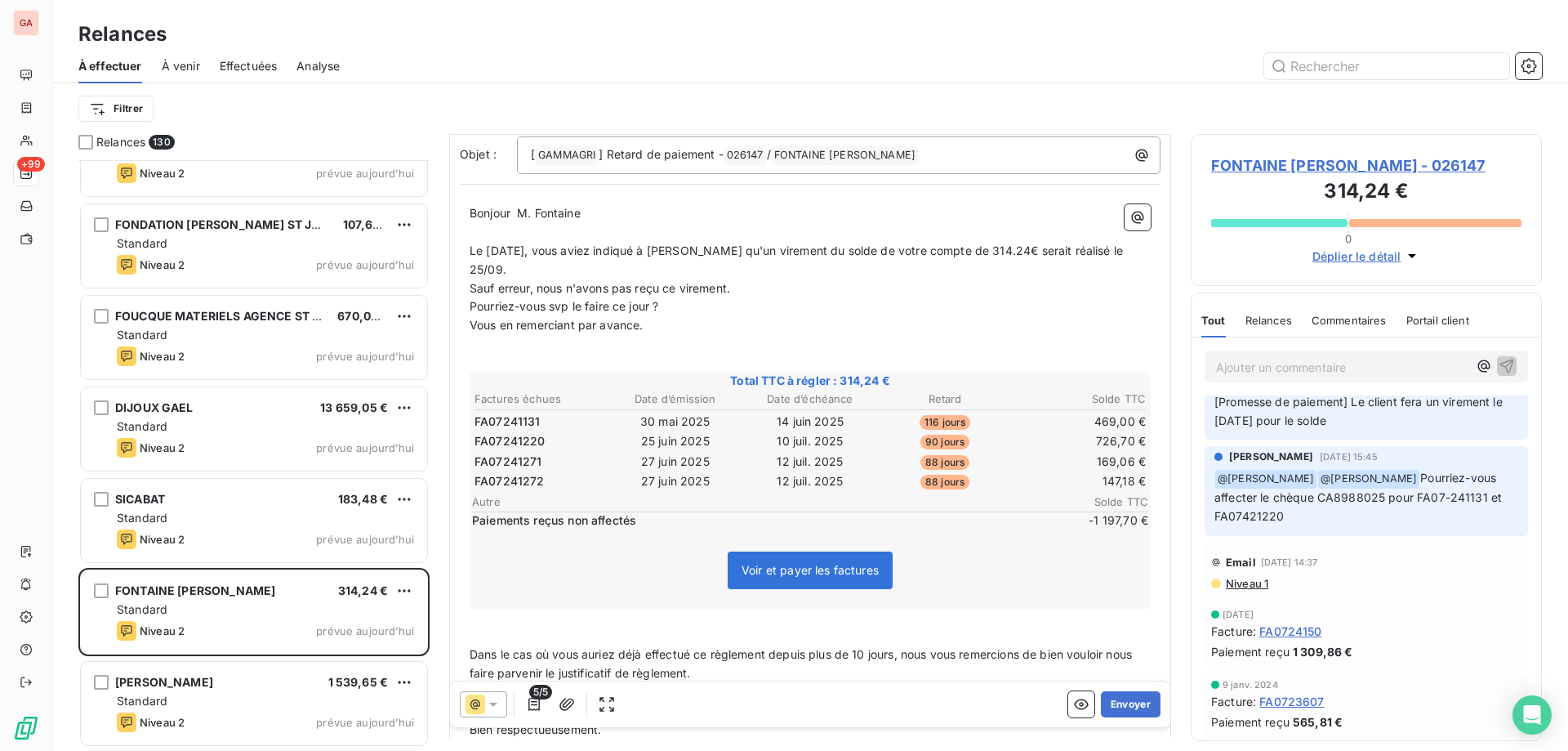
scroll to position [76, 0]
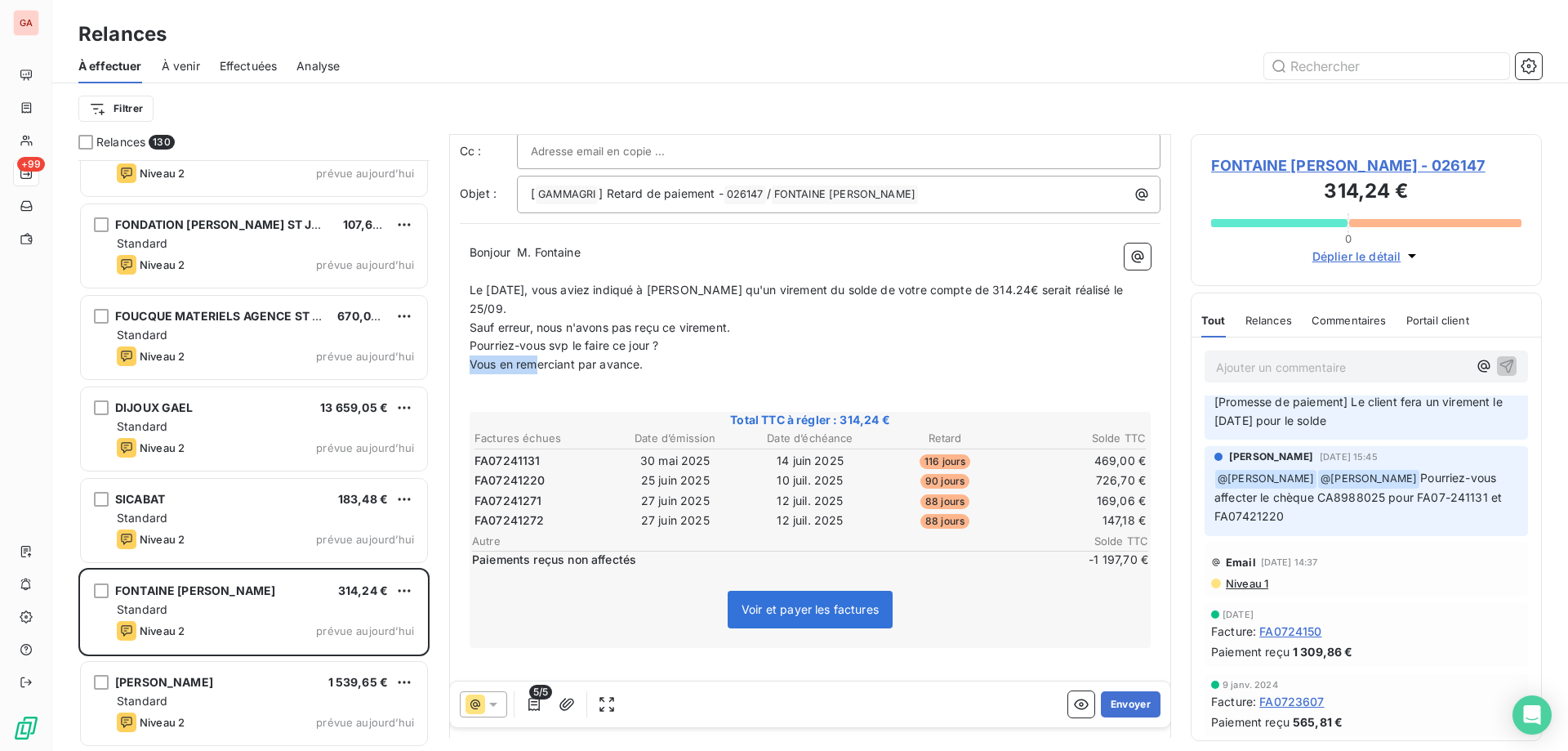
drag, startPoint x: 677, startPoint y: 367, endPoint x: 471, endPoint y: 367, distance: 206.0
click at [471, 367] on p "Vous en remerciant par avance." at bounding box center [810, 365] width 681 height 19
click at [662, 371] on p "Vous en remerciant par avance." at bounding box center [810, 365] width 681 height 19
drag, startPoint x: 673, startPoint y: 367, endPoint x: 459, endPoint y: 367, distance: 214.0
click at [459, 367] on div "De : [PERSON_NAME] - [EMAIL_ADDRESS][DOMAIN_NAME] À : null FONTAINE [PERSON_NAM…" at bounding box center [811, 446] width 723 height 776
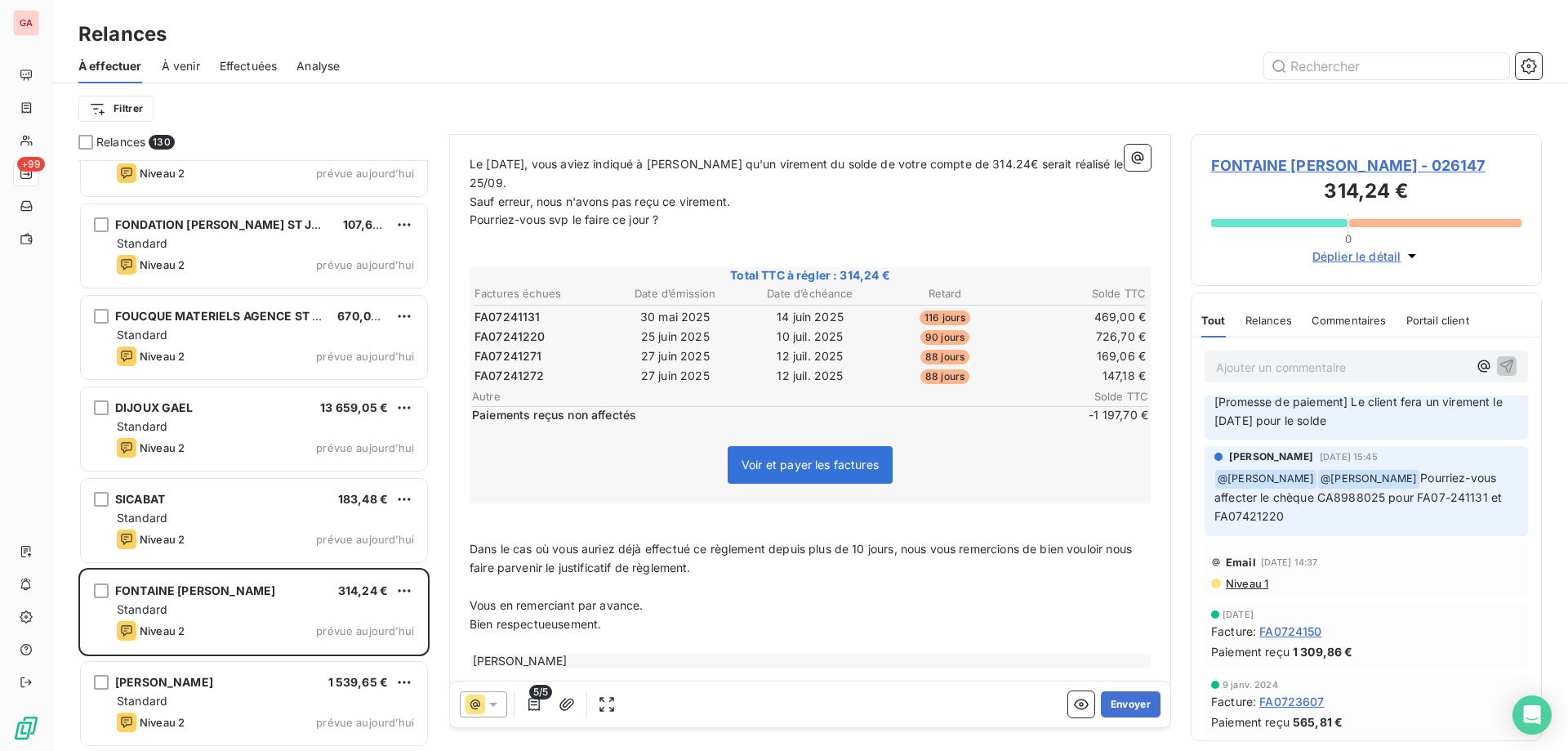
scroll to position [221, 0]
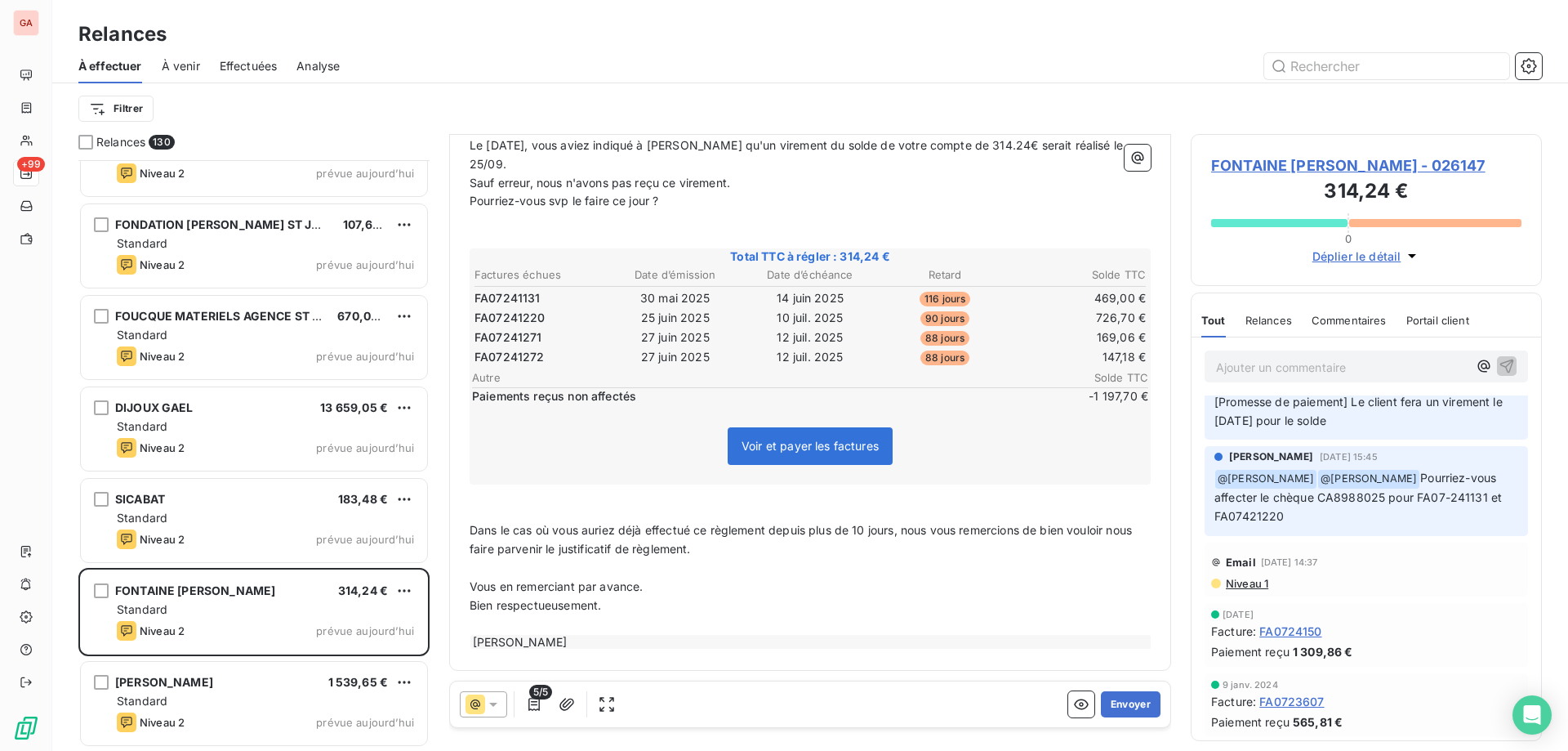
click at [695, 602] on p "Bien respectueusement." at bounding box center [810, 606] width 681 height 19
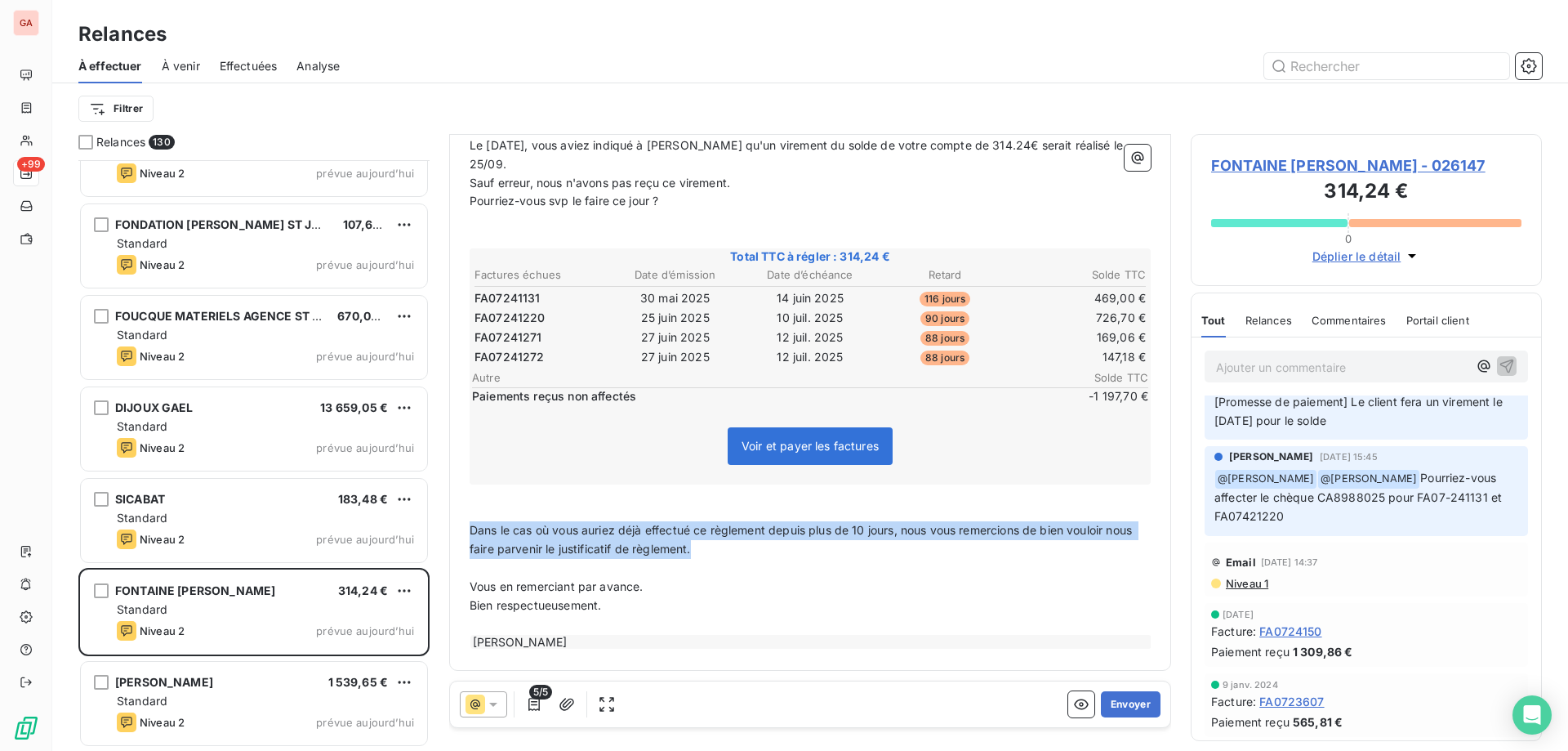
drag, startPoint x: 739, startPoint y: 553, endPoint x: 428, endPoint y: 541, distance: 311.2
click at [428, 541] on div "Relances 130 DIRECTION REGIONAL ONF 304,34 € Standard Niveau 2 prévue [DATE] PI…" at bounding box center [811, 442] width 1516 height 617
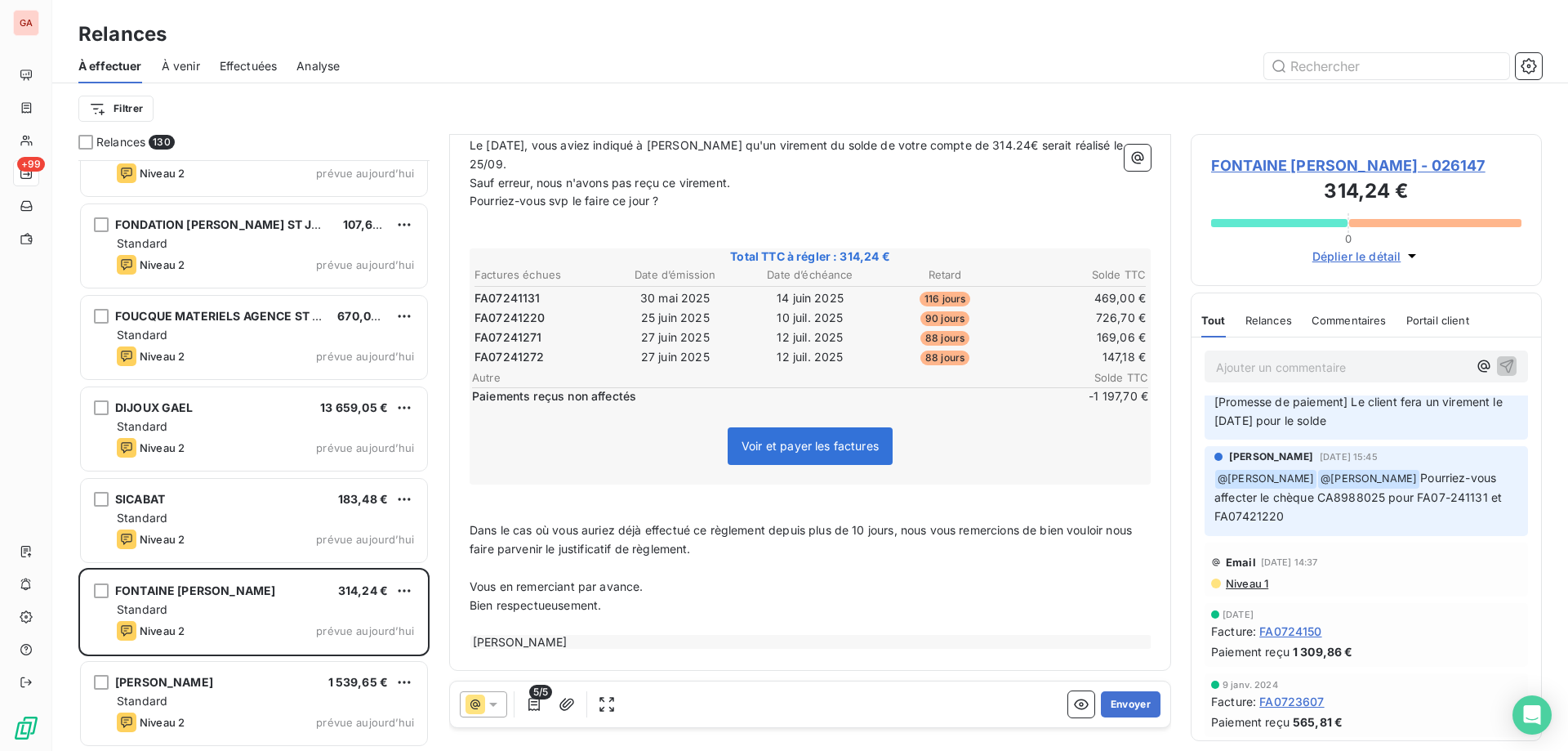
click at [662, 560] on p "﻿" at bounding box center [810, 569] width 681 height 19
drag, startPoint x: 774, startPoint y: 525, endPoint x: 885, endPoint y: 538, distance: 111.8
click at [885, 538] on p "Dans le cas où vous auriez déjà effectué ce règlement depuis plus de 10 jours, …" at bounding box center [810, 541] width 681 height 37
click at [728, 572] on p "﻿" at bounding box center [810, 569] width 681 height 19
click at [651, 609] on p "Bien respectueusement." at bounding box center [810, 606] width 681 height 19
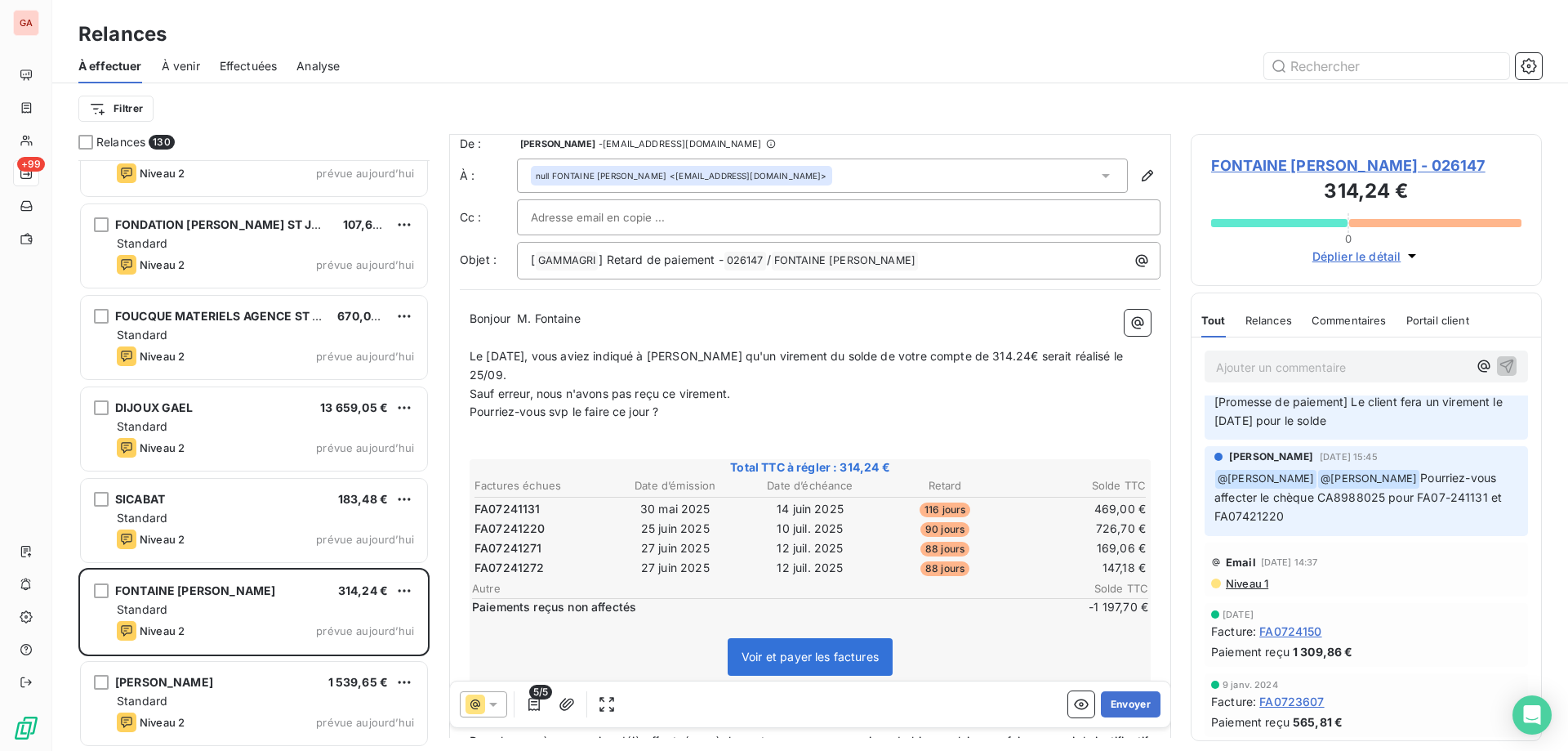
scroll to position [0, 0]
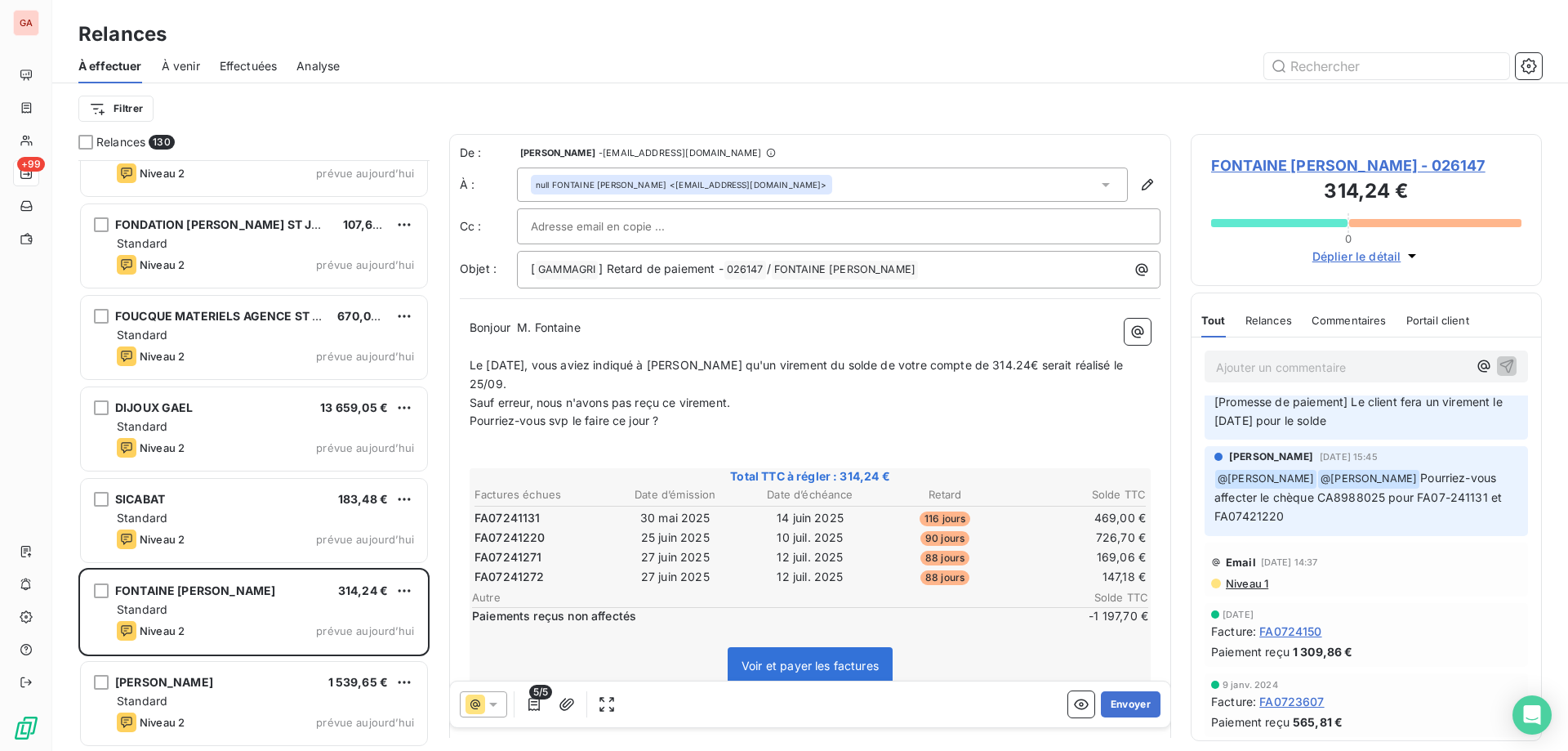
click at [640, 227] on input "text" at bounding box center [618, 226] width 176 height 25
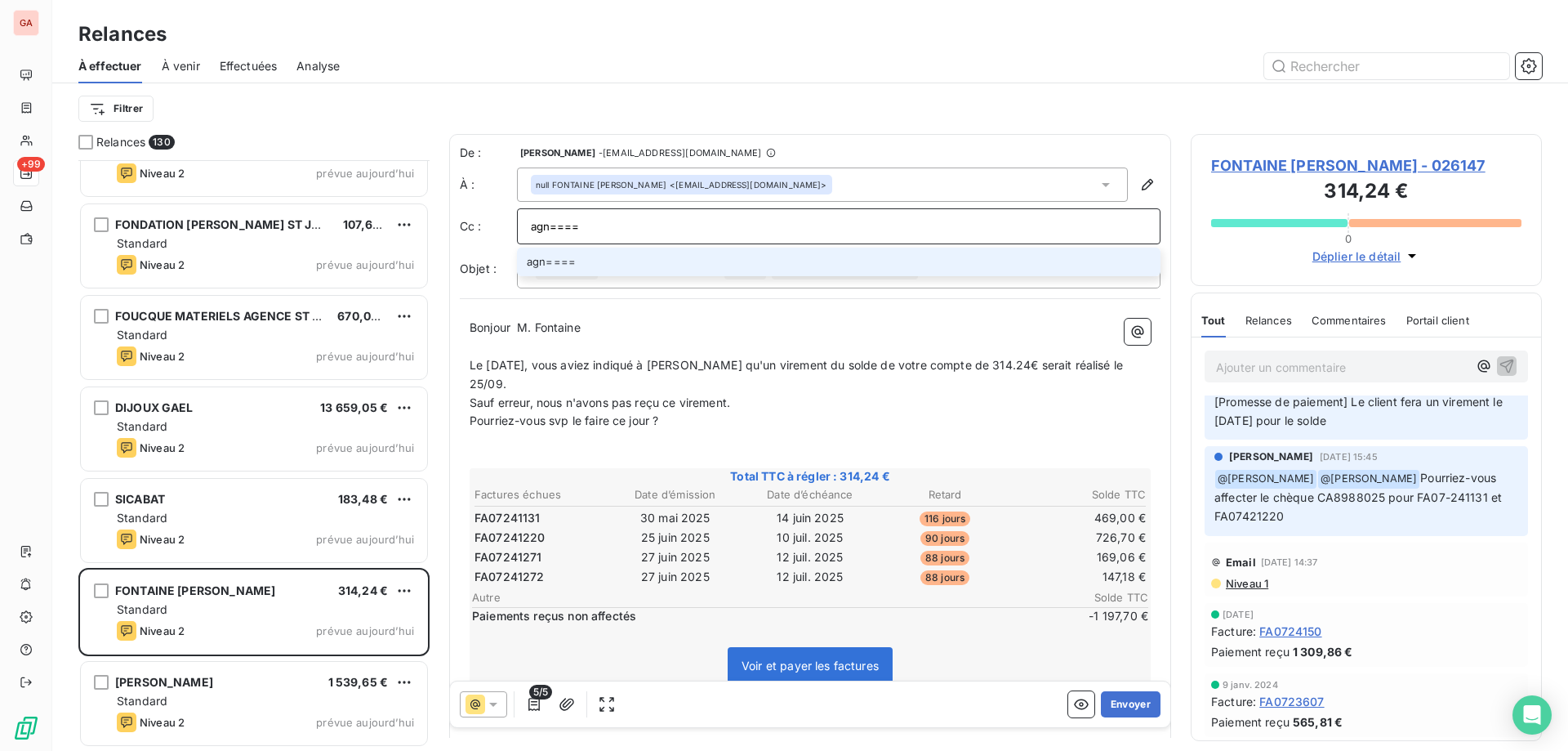
type input "agn====="
drag, startPoint x: 620, startPoint y: 233, endPoint x: 318, endPoint y: 189, distance: 305.2
click at [328, 189] on div "Relances 130 DIRECTION REGIONAL ONF 304,34 € Standard Niveau 2 prévue [DATE] PI…" at bounding box center [811, 442] width 1516 height 617
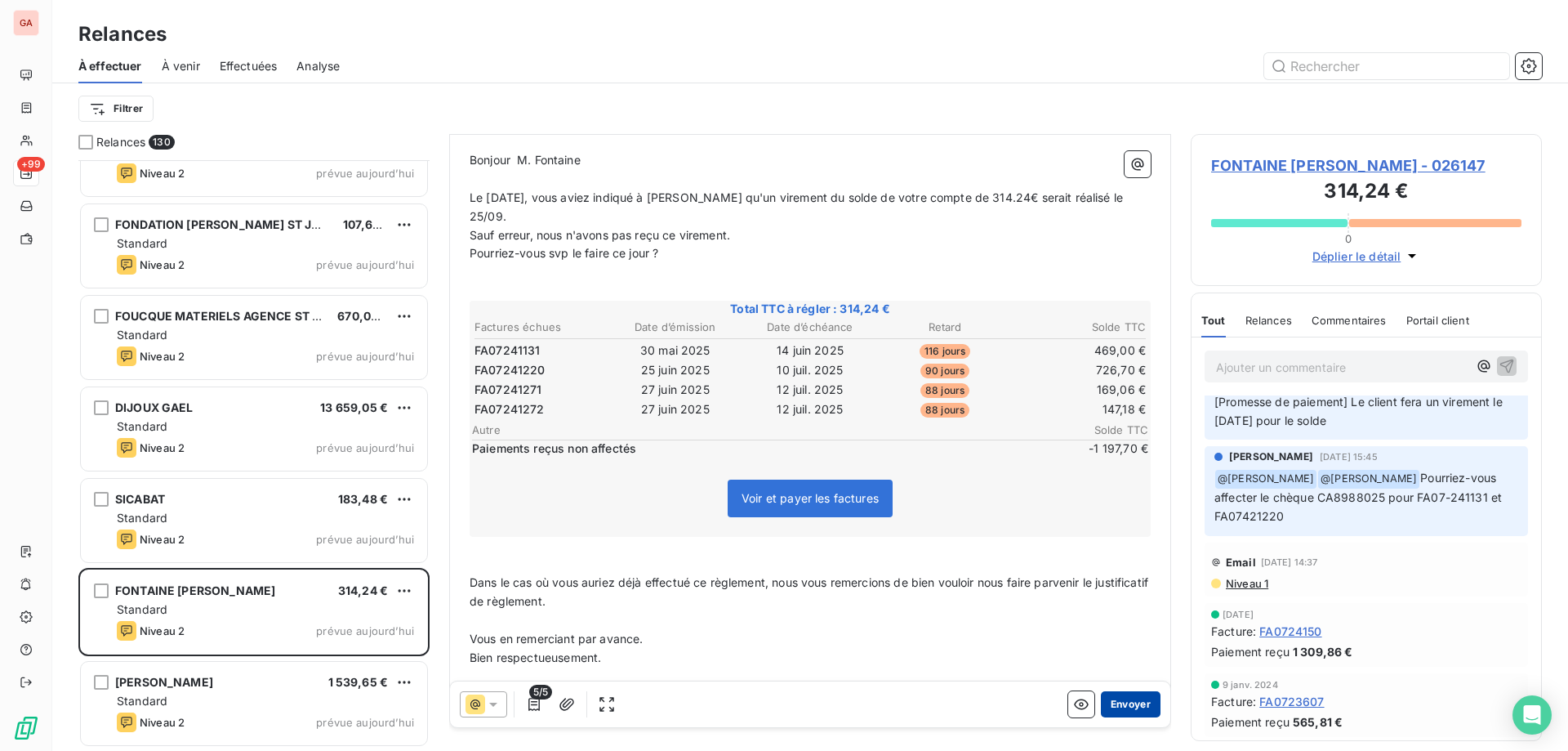
scroll to position [221, 0]
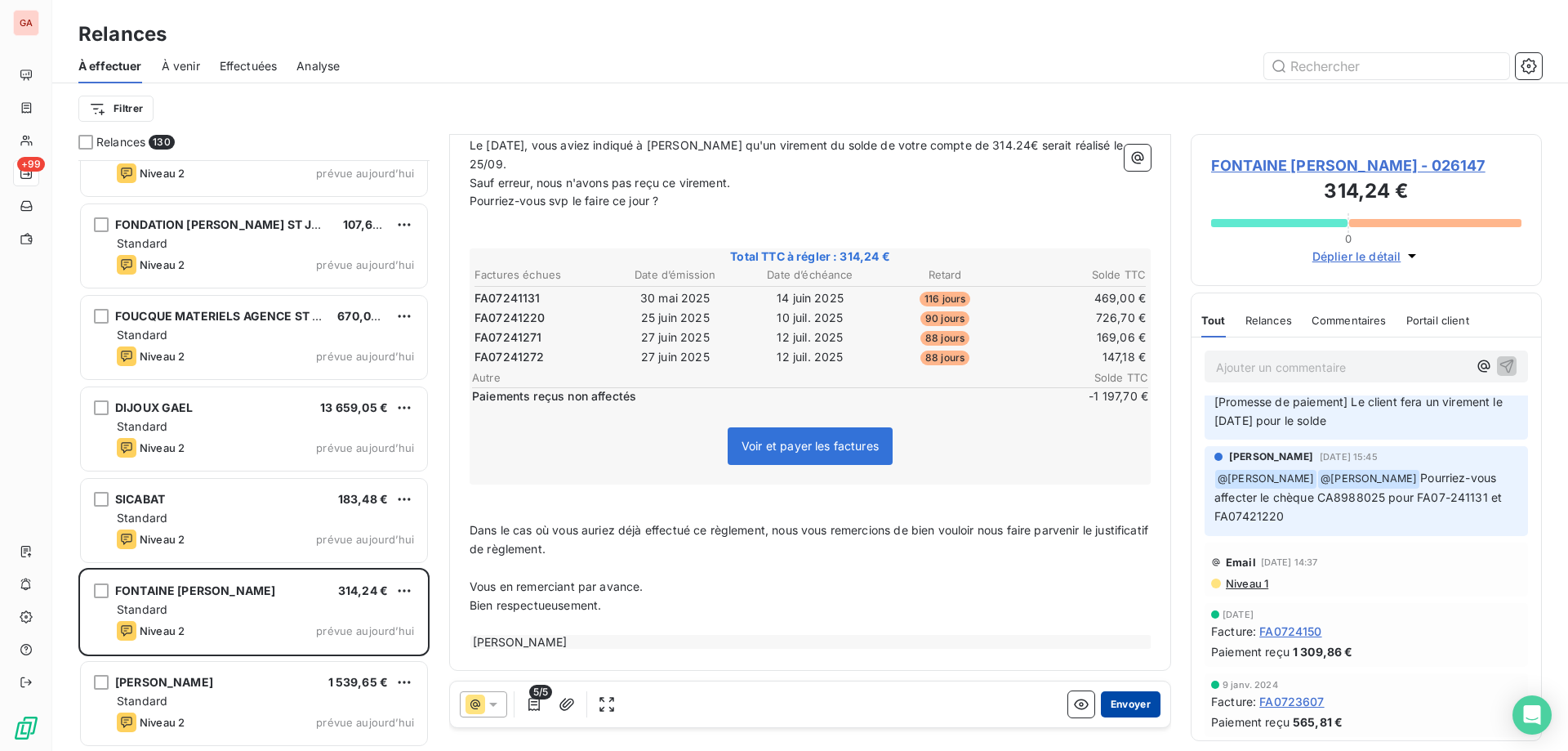
click at [1122, 706] on button "Envoyer" at bounding box center [1130, 704] width 59 height 26
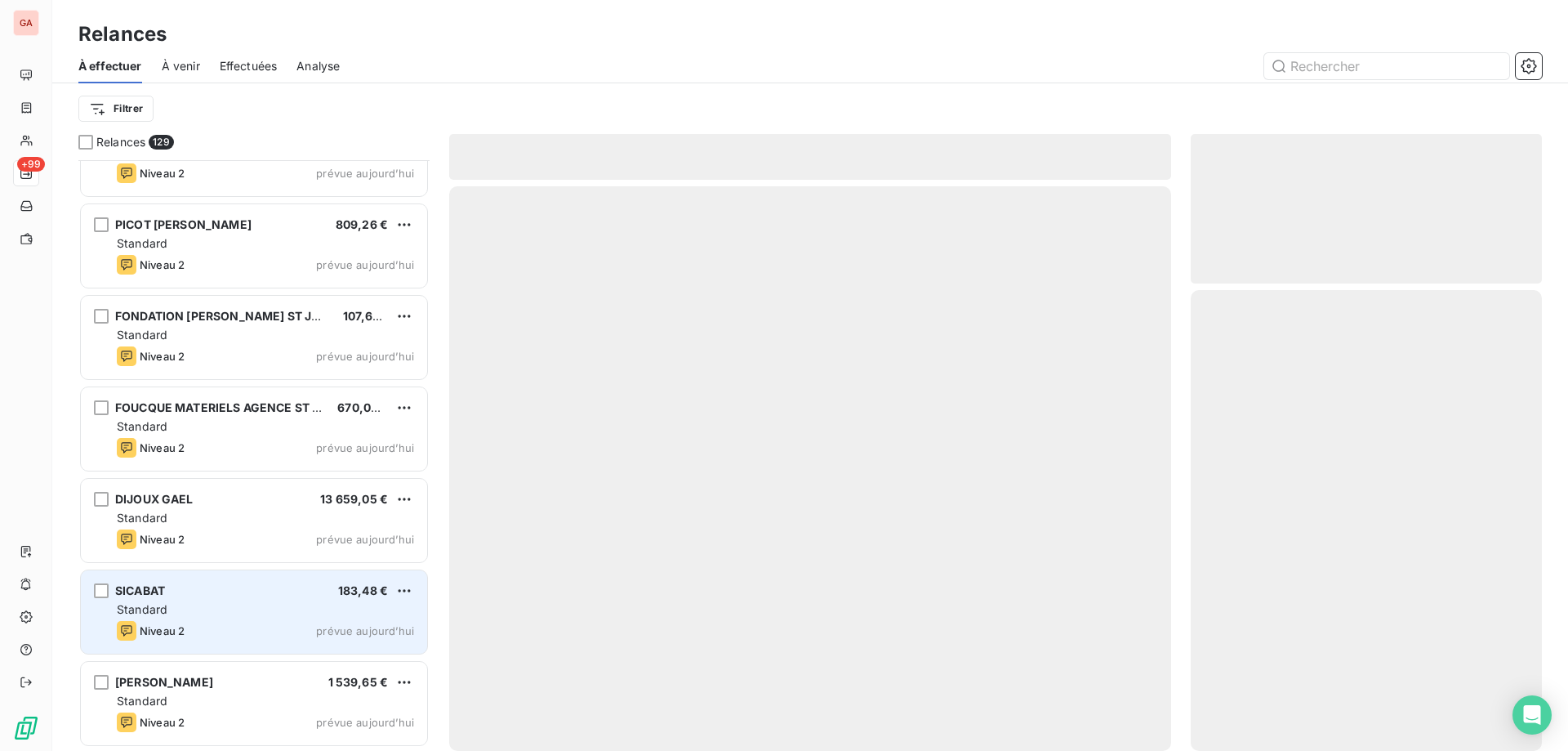
scroll to position [11219, 0]
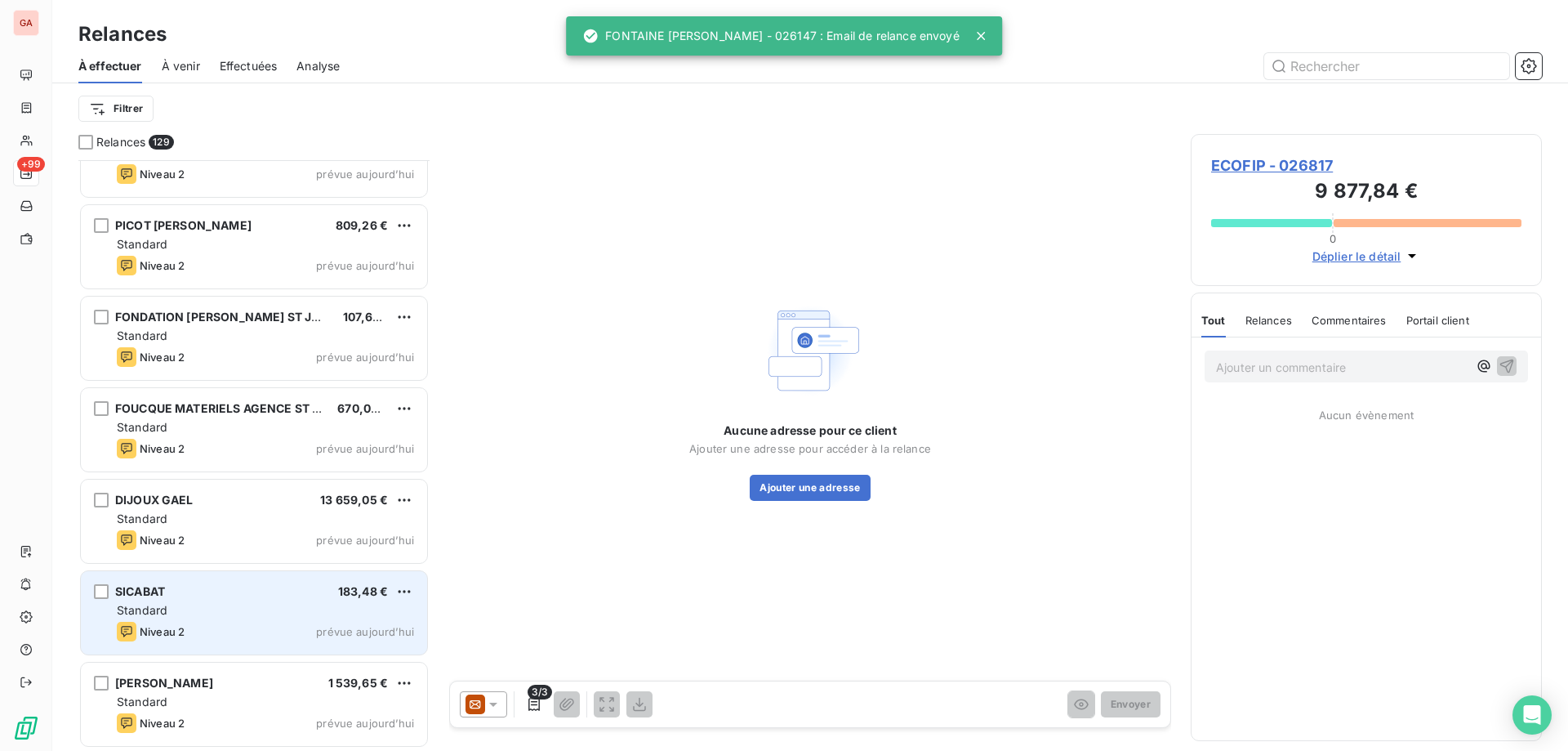
click at [248, 591] on div "SICABAT 183,48 €" at bounding box center [265, 591] width 298 height 14
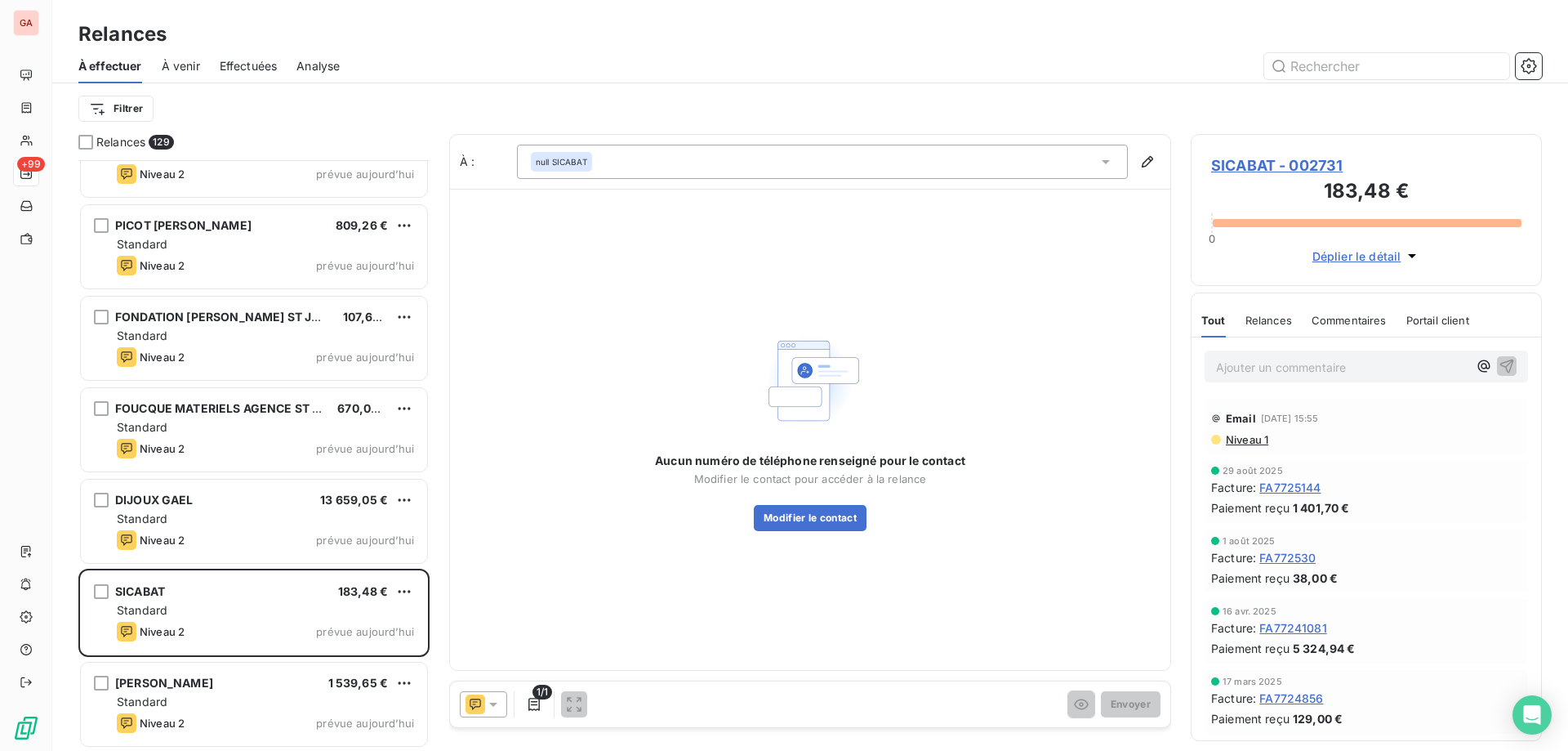
click at [496, 701] on icon at bounding box center [493, 704] width 16 height 16
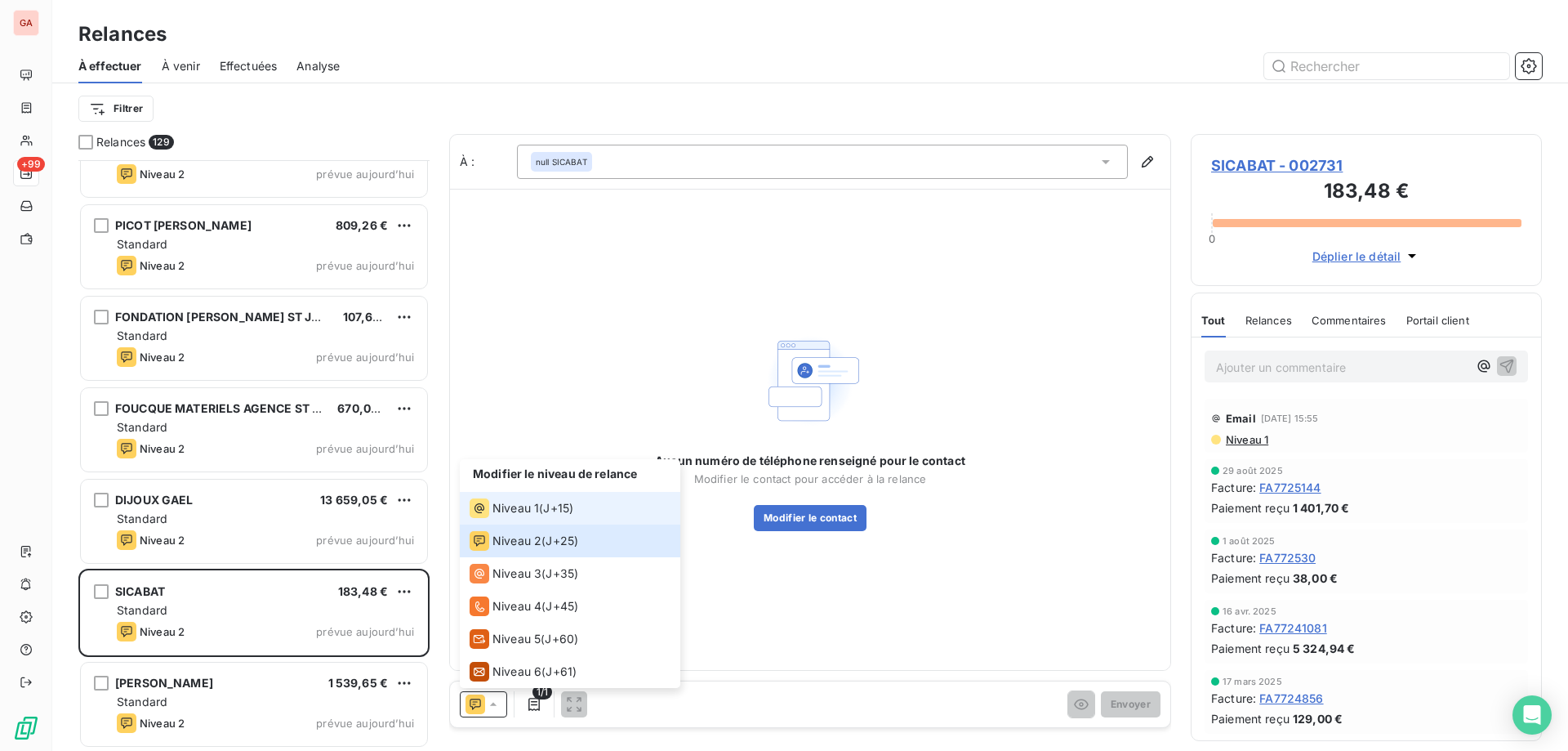
click at [527, 507] on span "Niveau 1" at bounding box center [516, 508] width 47 height 16
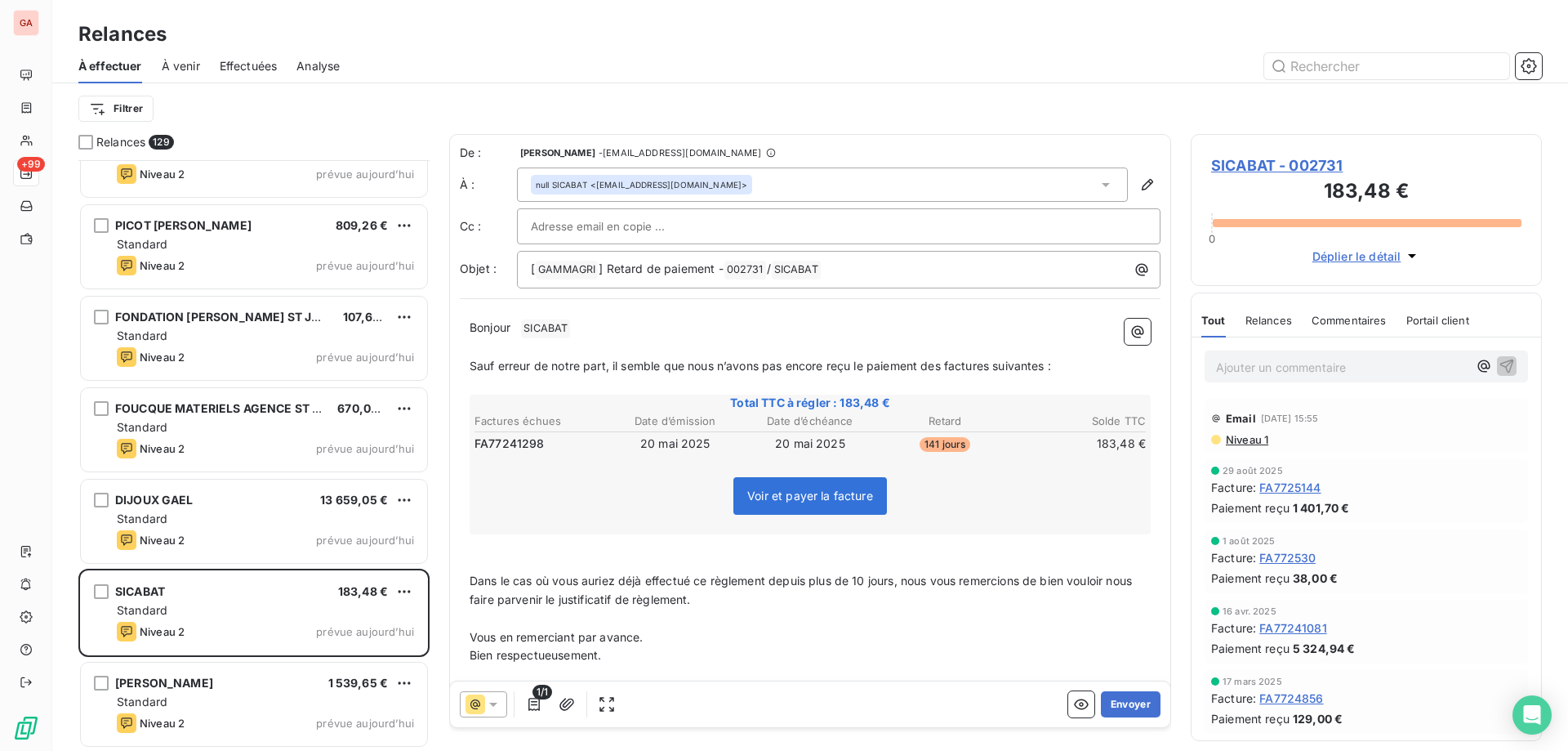
click at [499, 703] on icon at bounding box center [493, 704] width 16 height 16
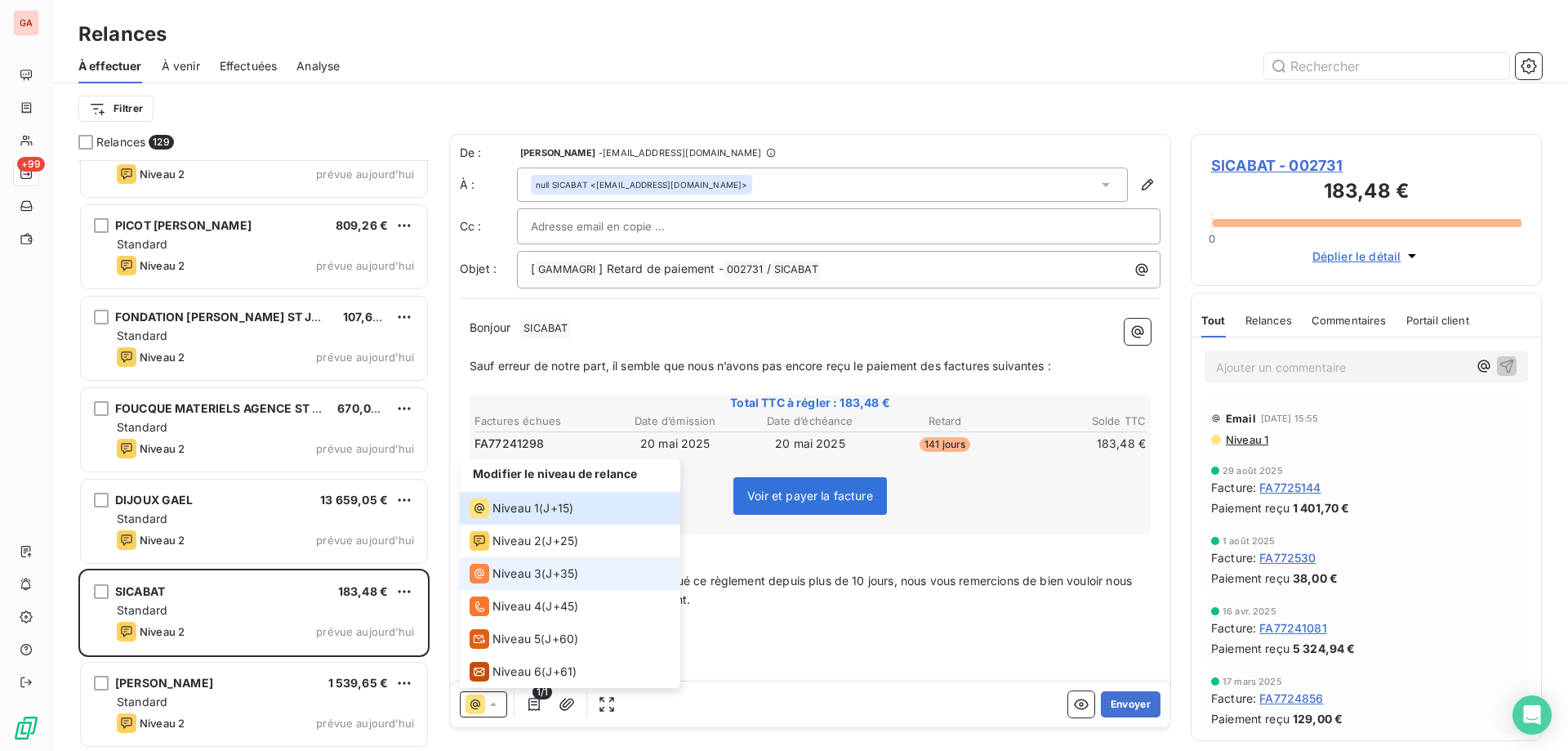
click at [532, 566] on span "Niveau 3" at bounding box center [517, 574] width 49 height 16
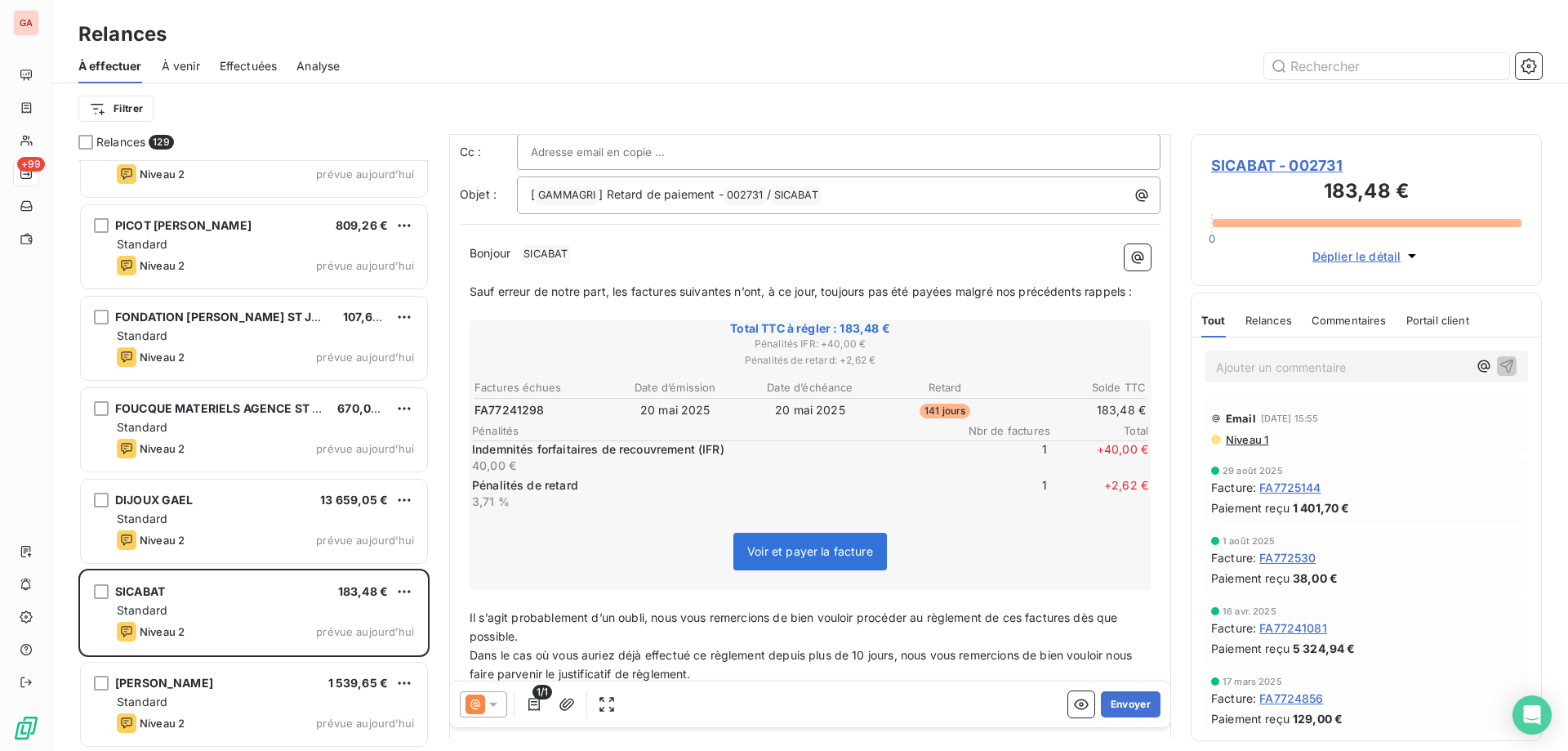
scroll to position [82, 0]
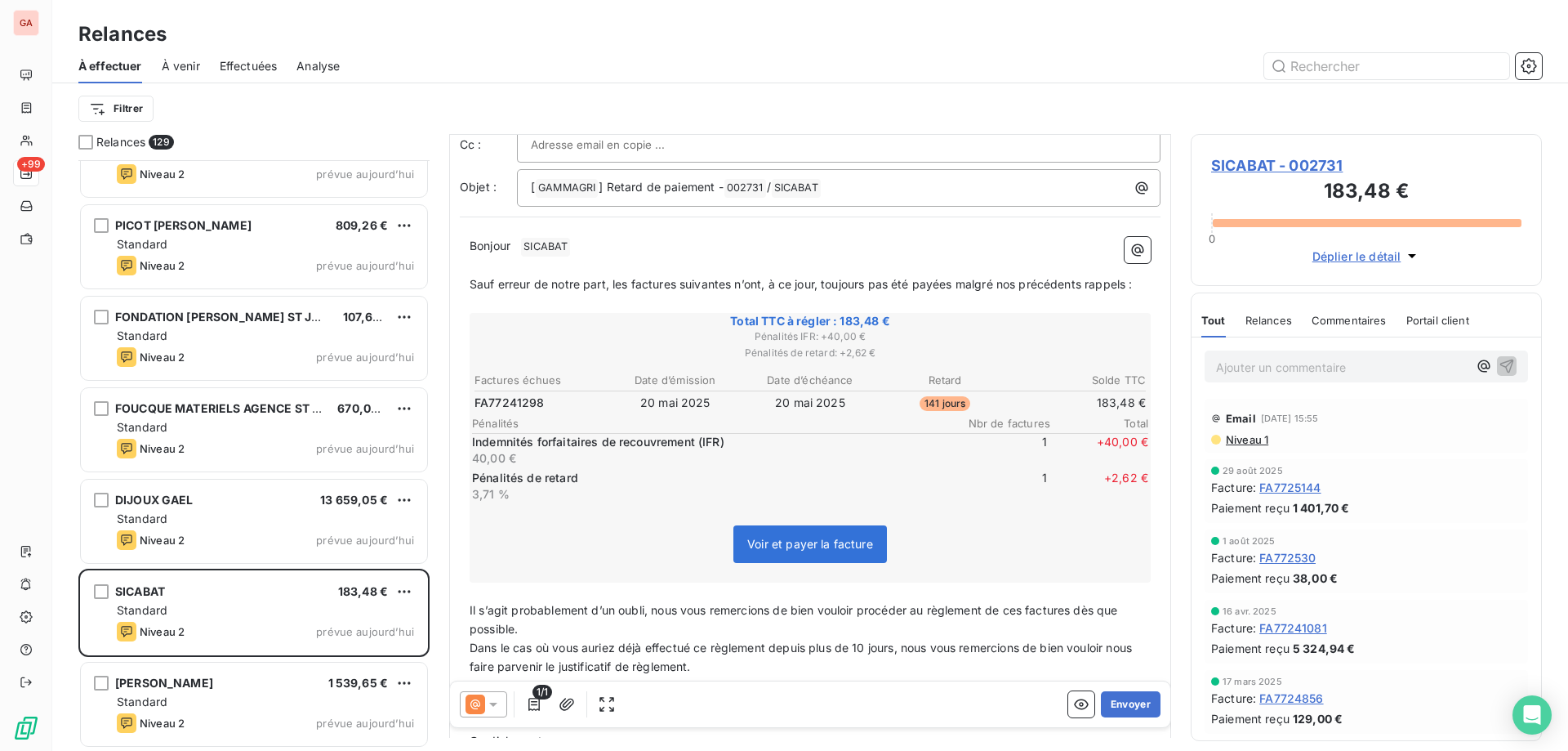
click at [627, 260] on p "﻿" at bounding box center [810, 266] width 681 height 19
click at [618, 247] on p "Bonjour ﻿ SICABAT ﻿ ﻿" at bounding box center [810, 246] width 681 height 20
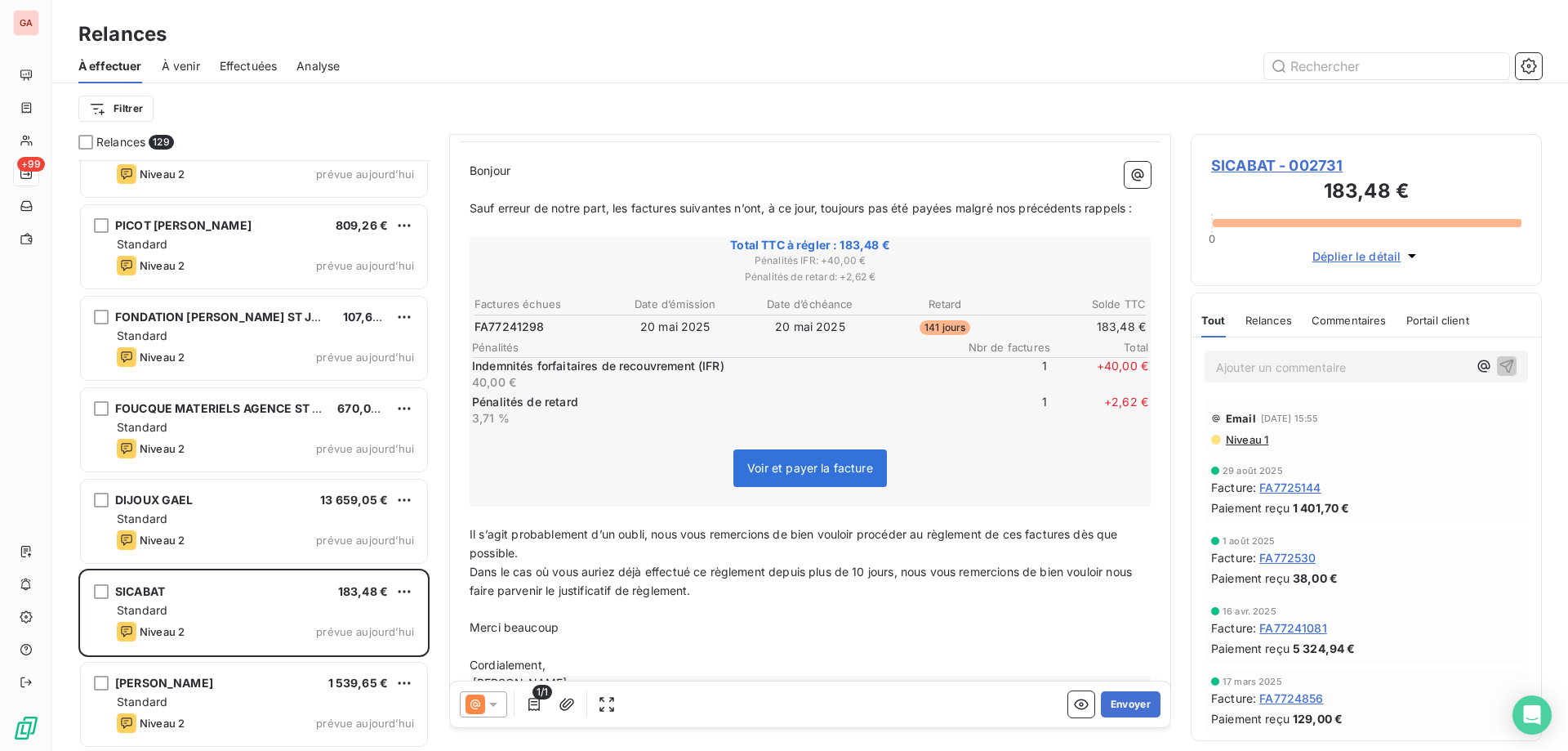
scroll to position [165, 0]
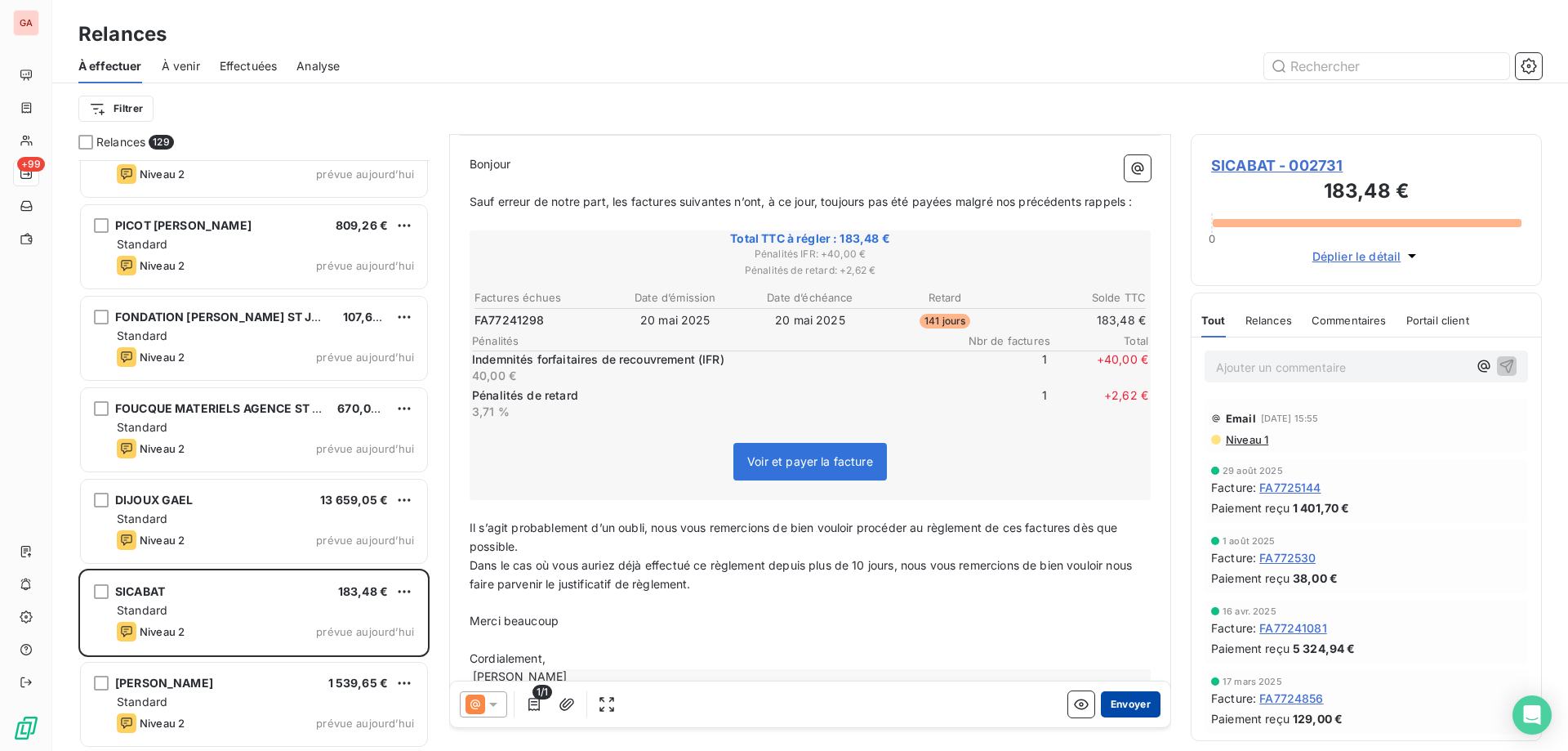
click at [1118, 705] on button "Envoyer" at bounding box center [1130, 704] width 59 height 26
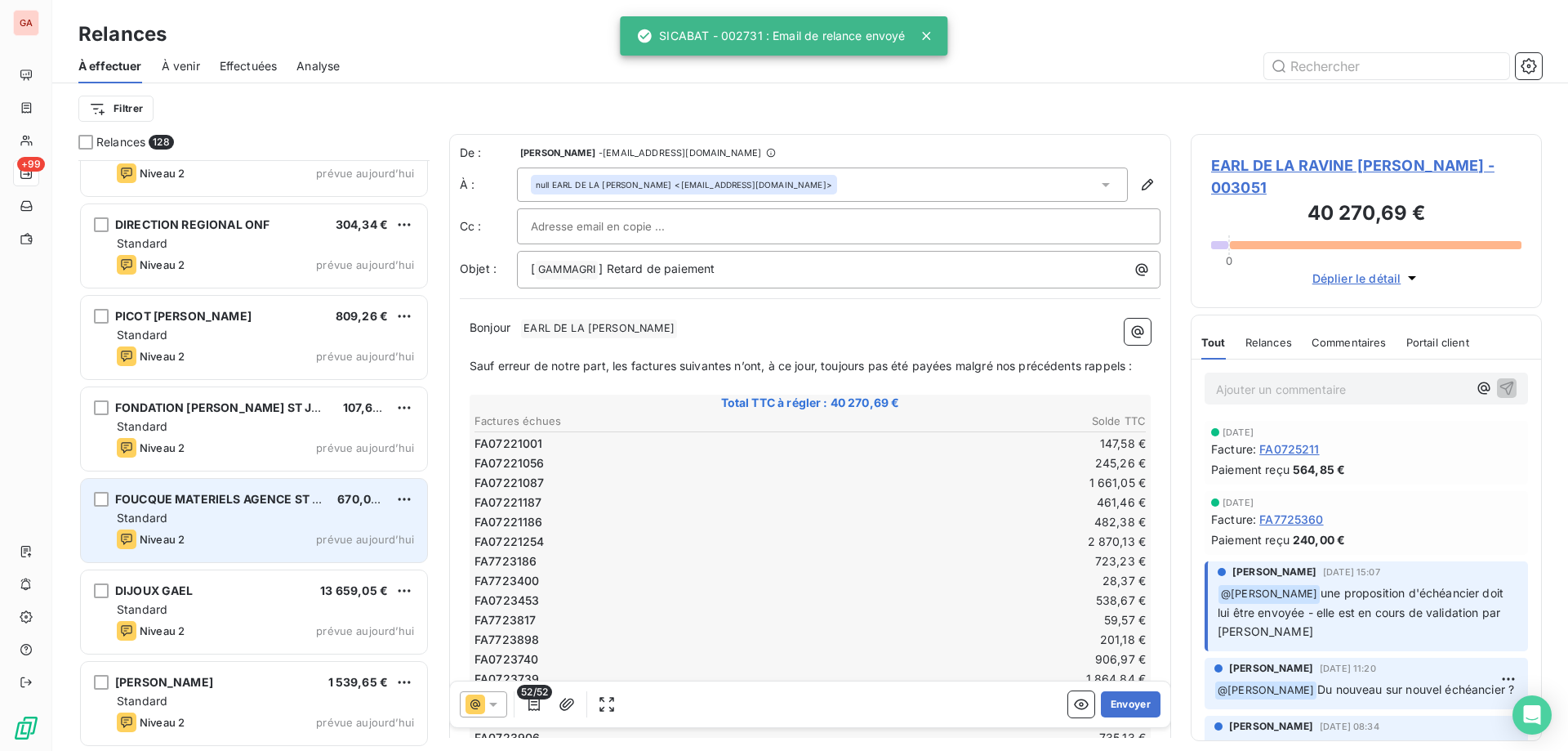
scroll to position [11128, 0]
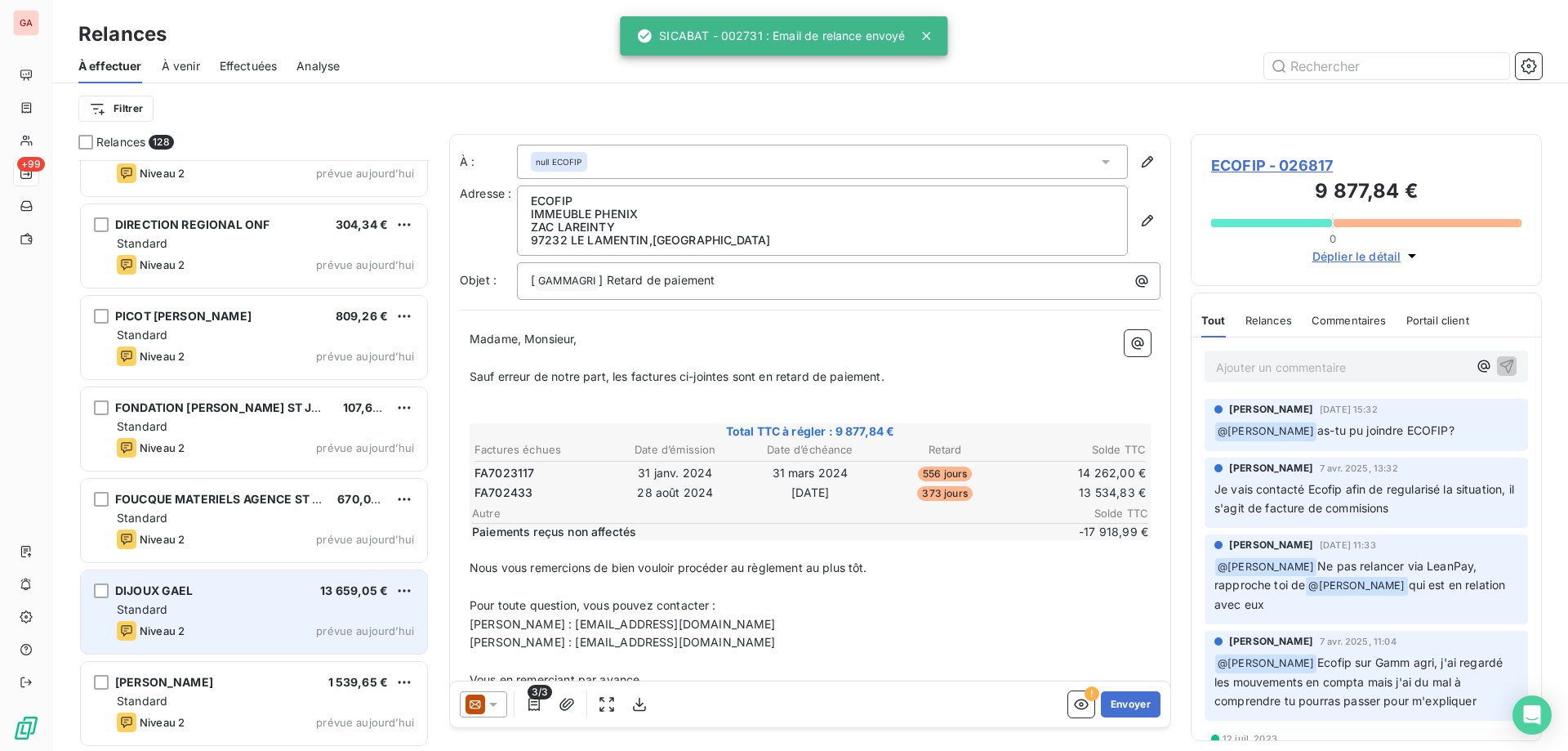
click at [256, 607] on div "Standard" at bounding box center [265, 609] width 298 height 16
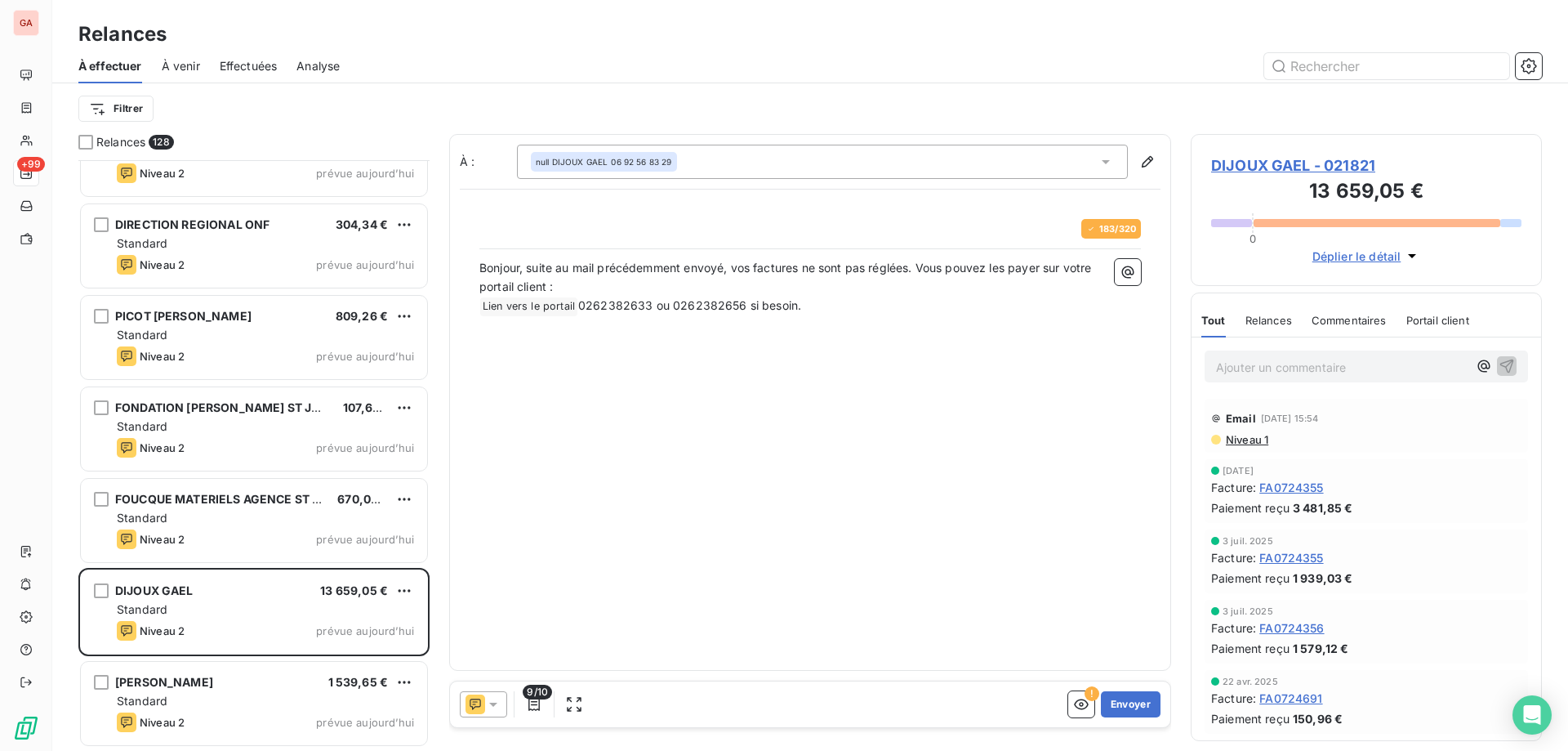
drag, startPoint x: 500, startPoint y: 704, endPoint x: 499, endPoint y: 688, distance: 16.0
click at [501, 704] on div at bounding box center [483, 704] width 47 height 26
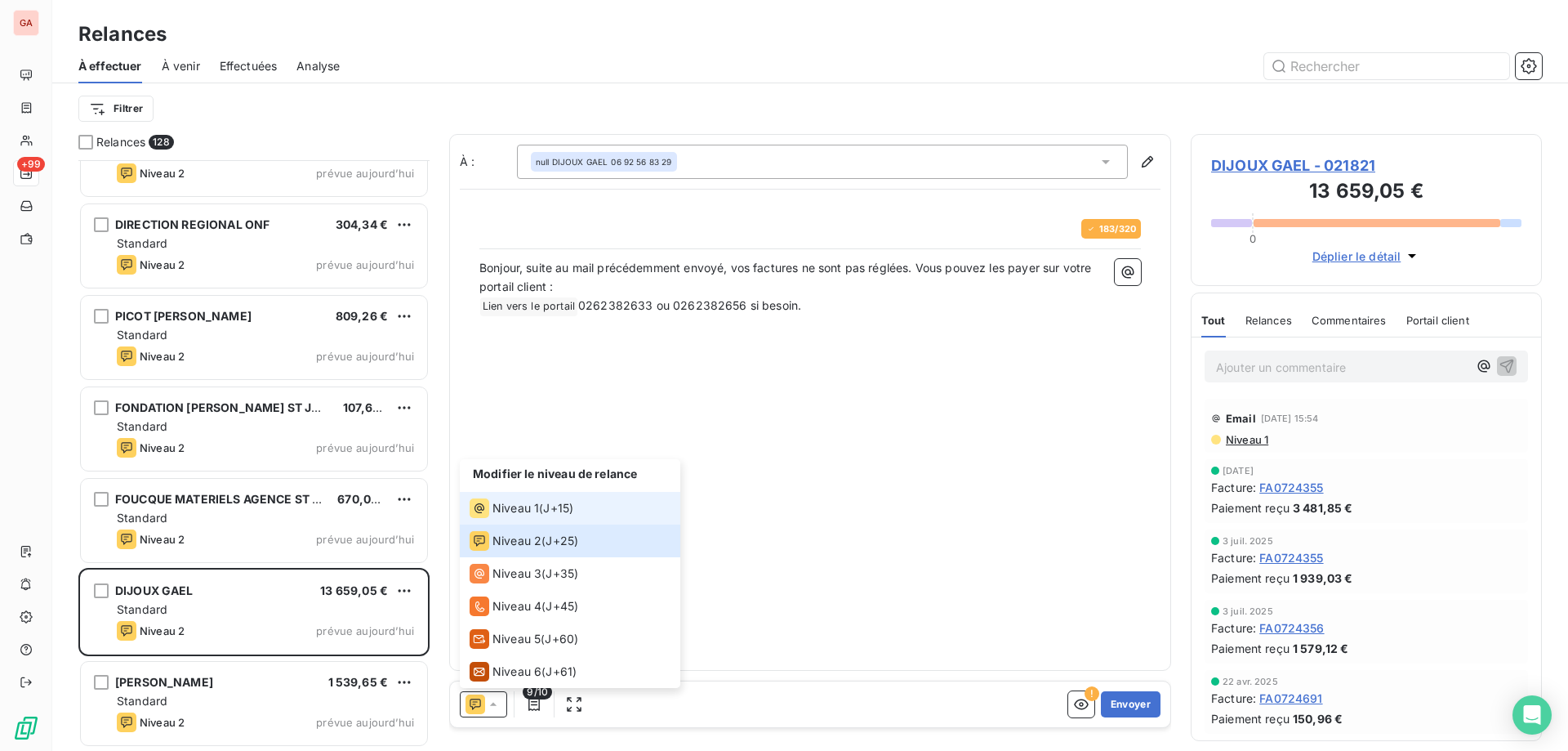
click at [529, 504] on span "Niveau 1" at bounding box center [516, 508] width 47 height 16
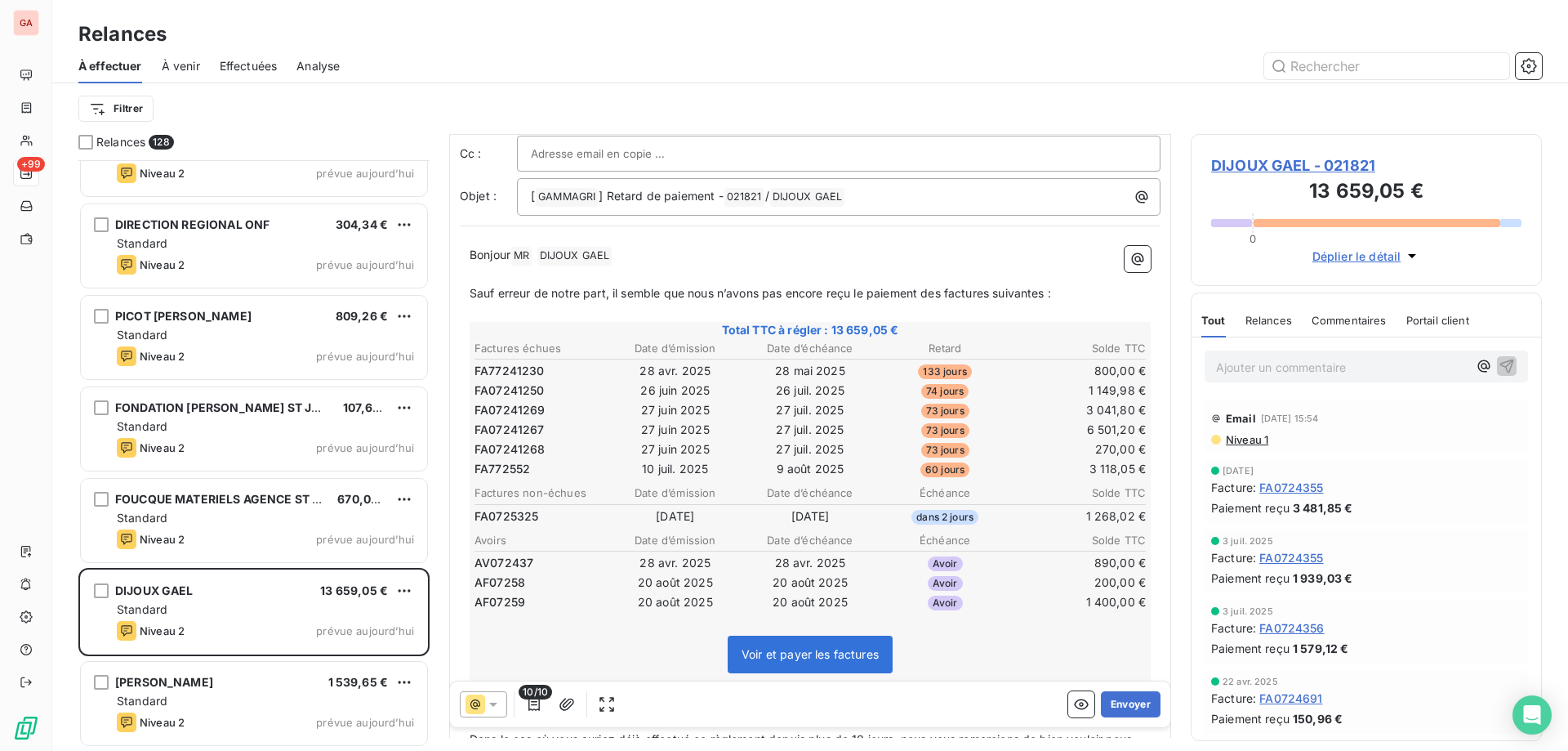
scroll to position [82, 0]
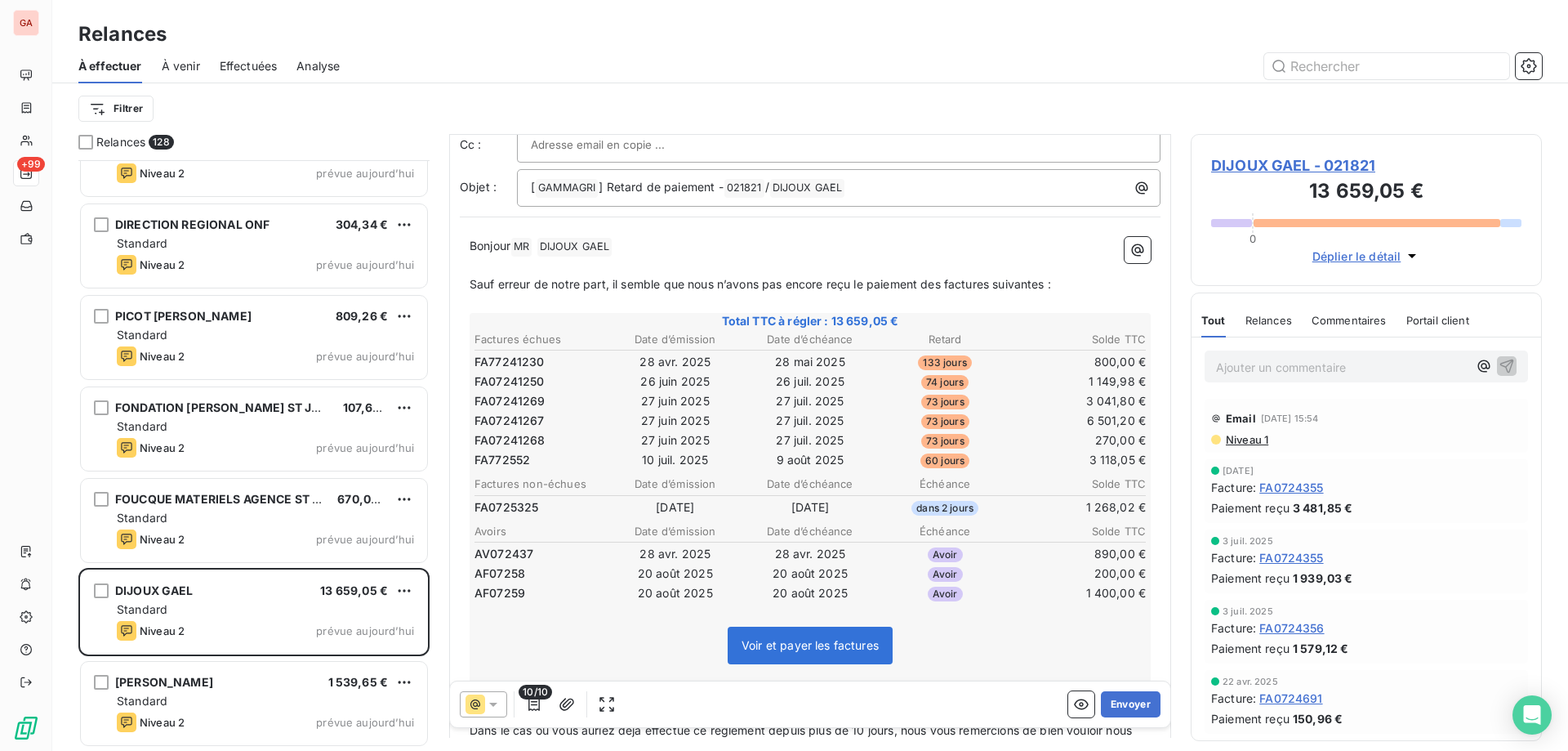
drag, startPoint x: 1257, startPoint y: 167, endPoint x: 1285, endPoint y: 146, distance: 35.0
click at [1273, 119] on div "Filtrer" at bounding box center [810, 109] width 1464 height 31
click at [1296, 175] on span "DIJOUX GAEL - 021821" at bounding box center [1367, 165] width 310 height 22
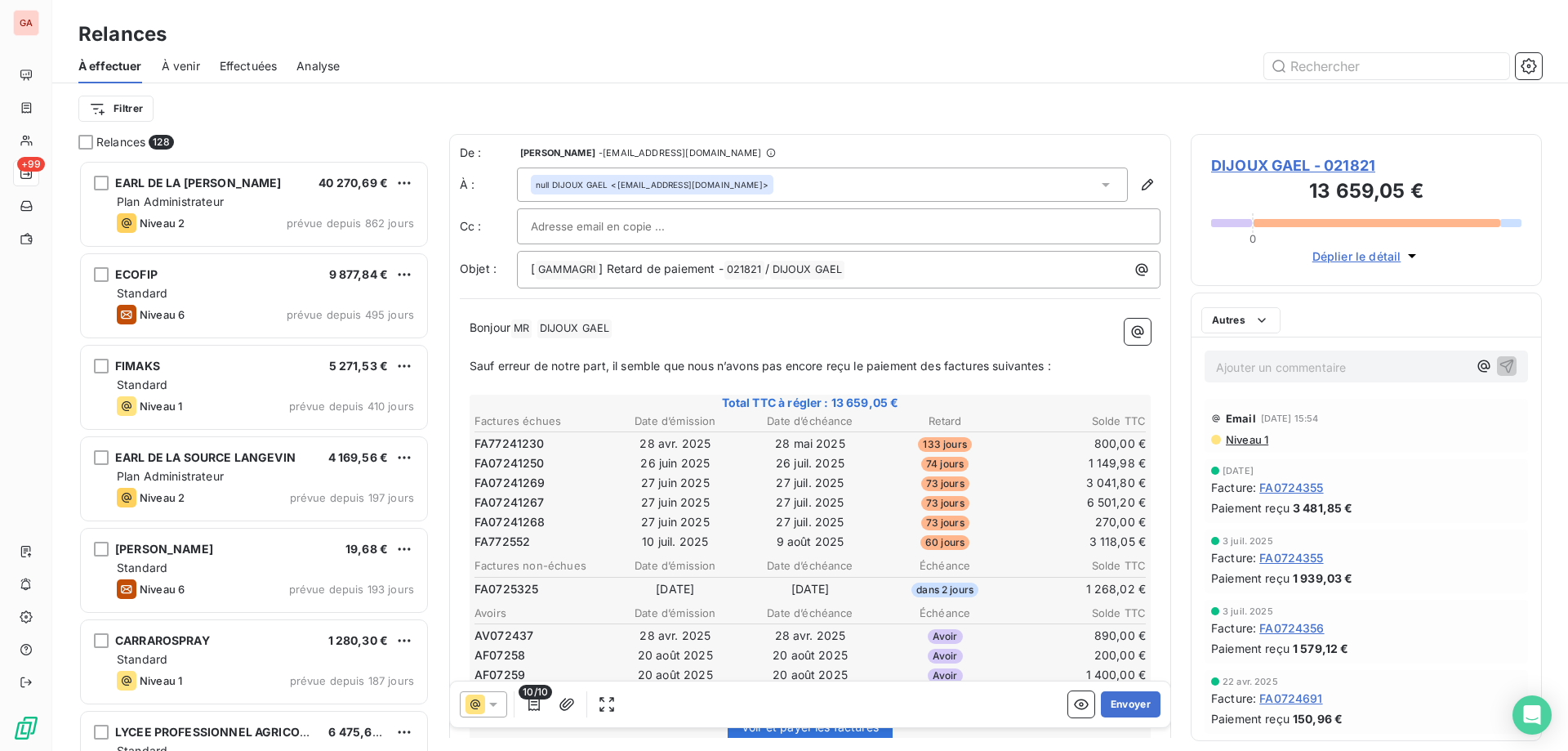
scroll to position [577, 338]
